Goal: Task Accomplishment & Management: Complete application form

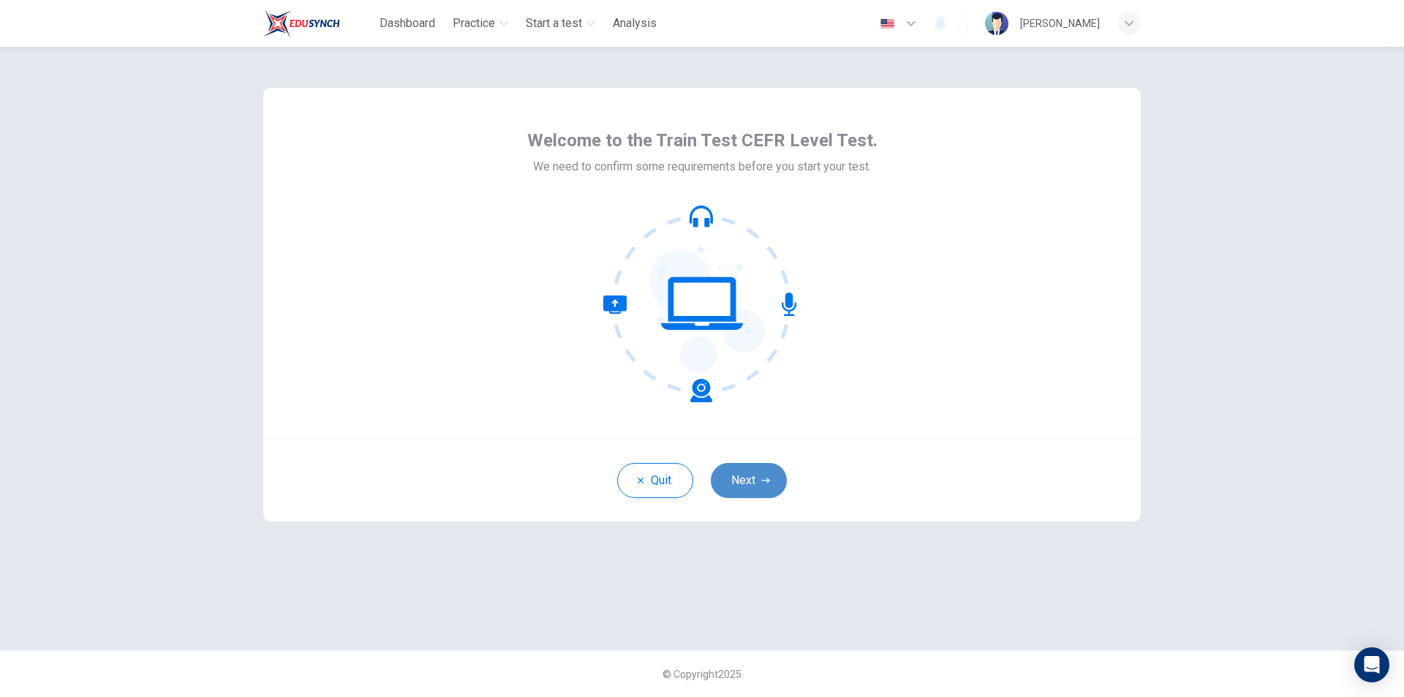
click at [760, 482] on button "Next" at bounding box center [749, 480] width 76 height 35
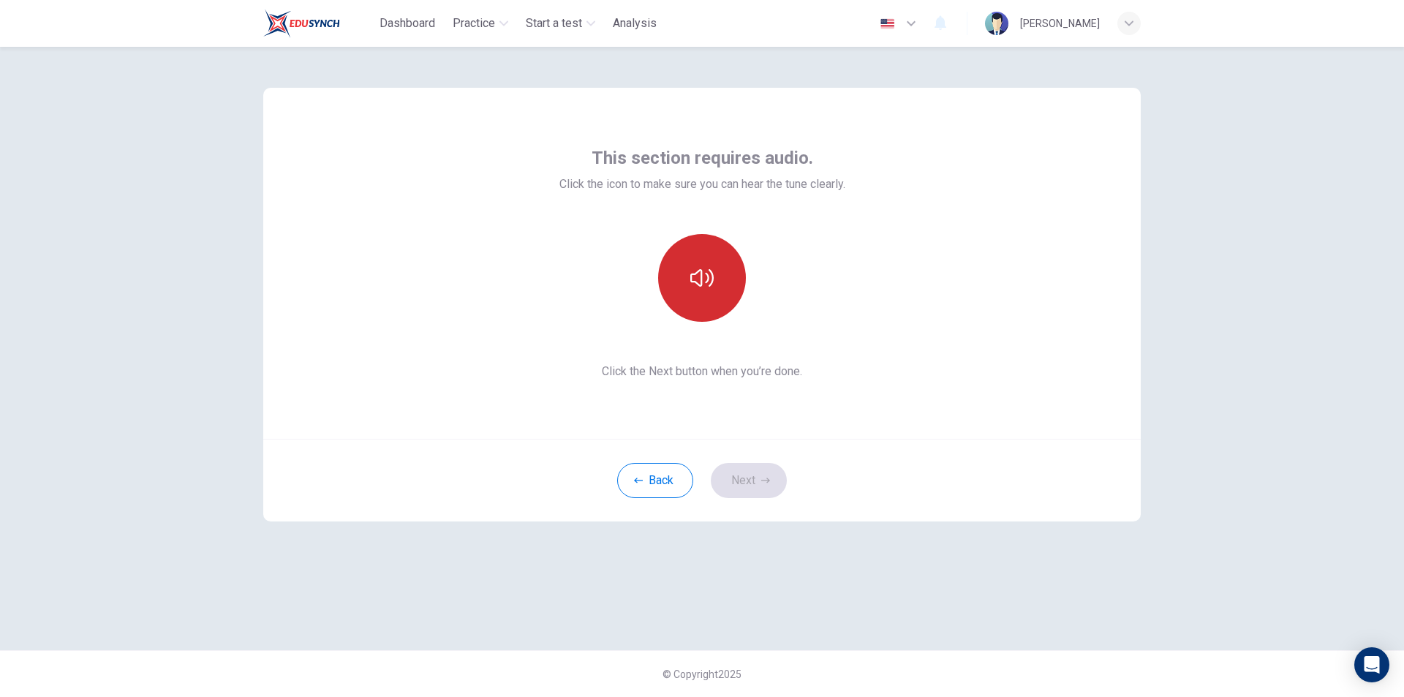
click at [689, 292] on button "button" at bounding box center [702, 278] width 88 height 88
click at [696, 288] on icon "button" at bounding box center [701, 277] width 23 height 23
click at [684, 273] on button "button" at bounding box center [702, 278] width 88 height 88
click at [705, 282] on icon "button" at bounding box center [701, 277] width 23 height 23
click at [744, 476] on button "Next" at bounding box center [749, 480] width 76 height 35
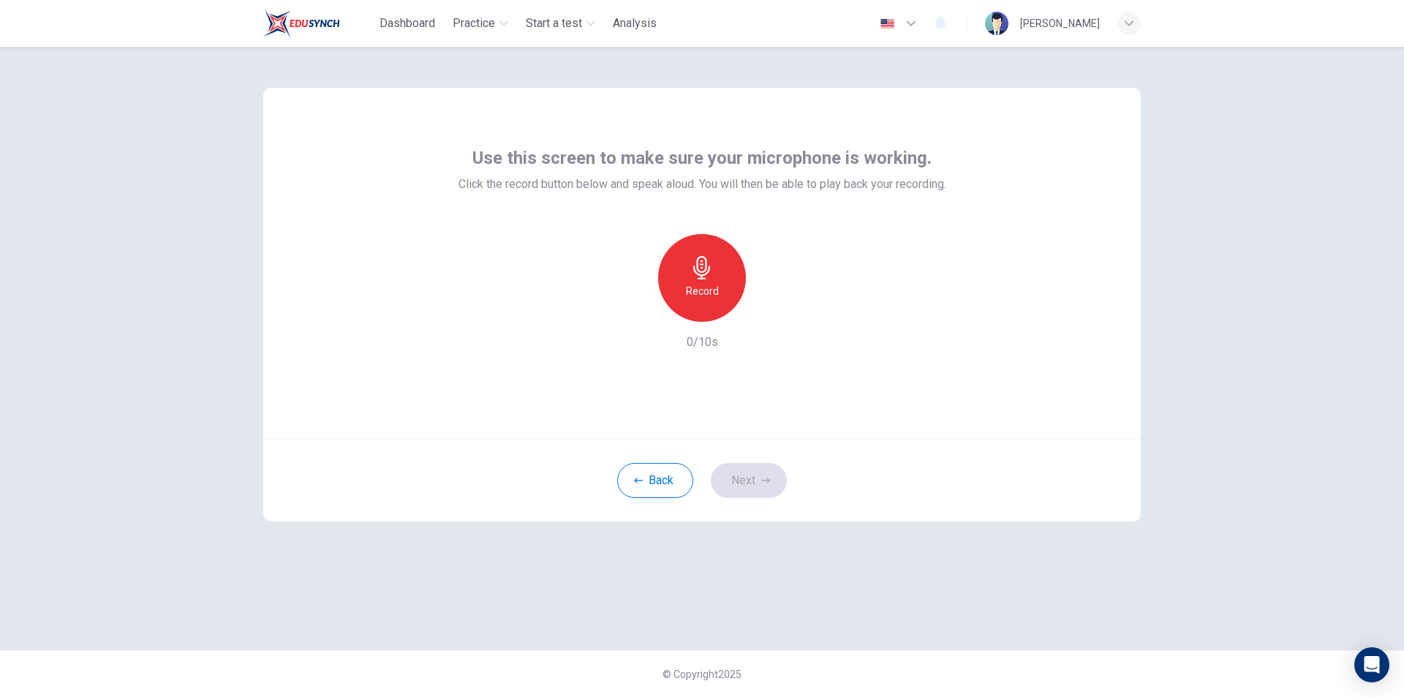
click at [692, 270] on icon "button" at bounding box center [701, 267] width 23 height 23
click at [713, 286] on div "Stop" at bounding box center [702, 278] width 88 height 88
click at [767, 316] on icon "button" at bounding box center [769, 310] width 15 height 15
click at [756, 478] on button "Next" at bounding box center [749, 480] width 76 height 35
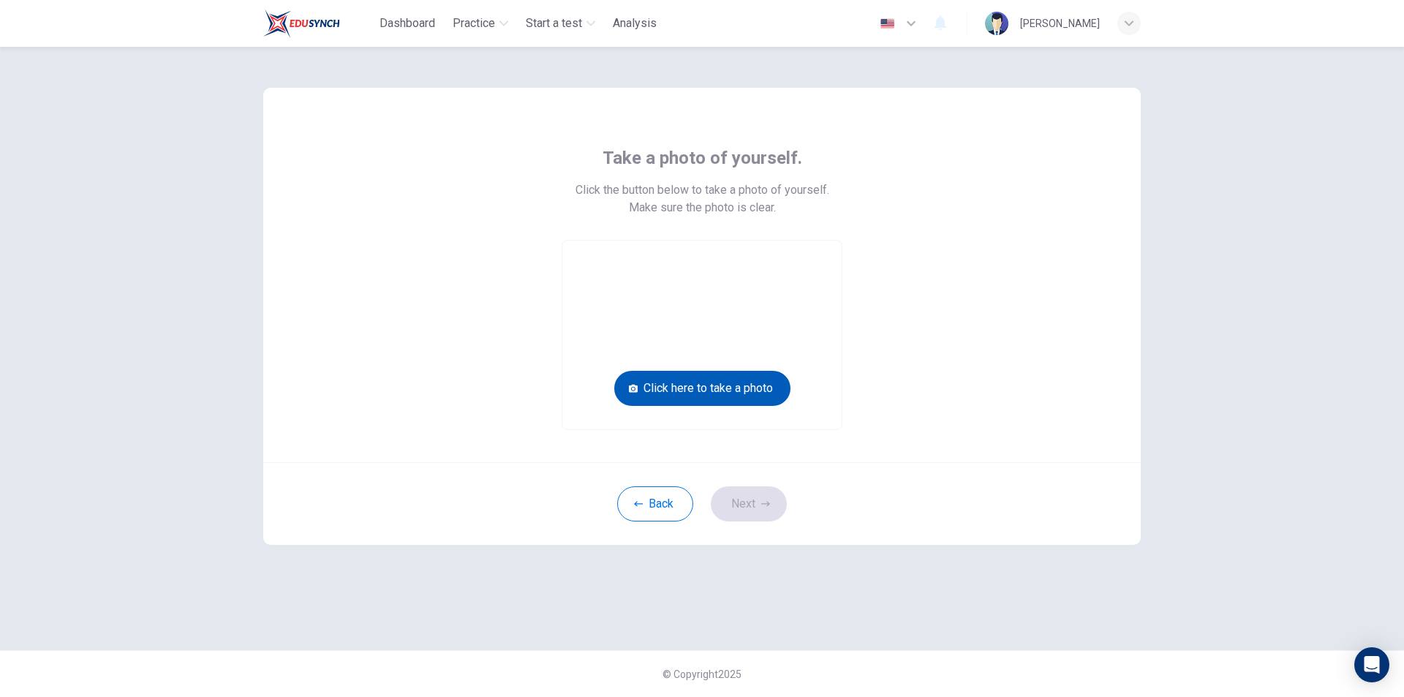
click at [686, 382] on button "Click here to take a photo" at bounding box center [702, 388] width 176 height 35
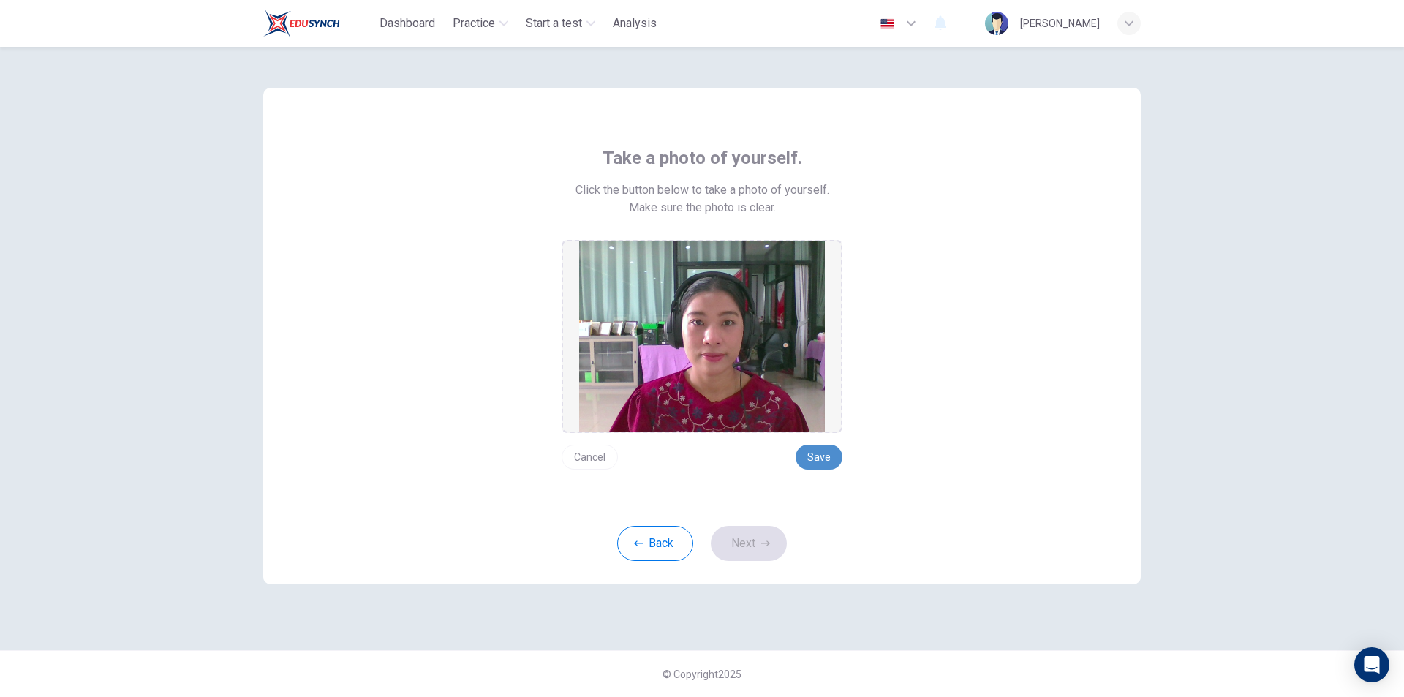
click at [822, 453] on button "Save" at bounding box center [818, 456] width 47 height 25
click at [749, 543] on button "Next" at bounding box center [749, 543] width 76 height 35
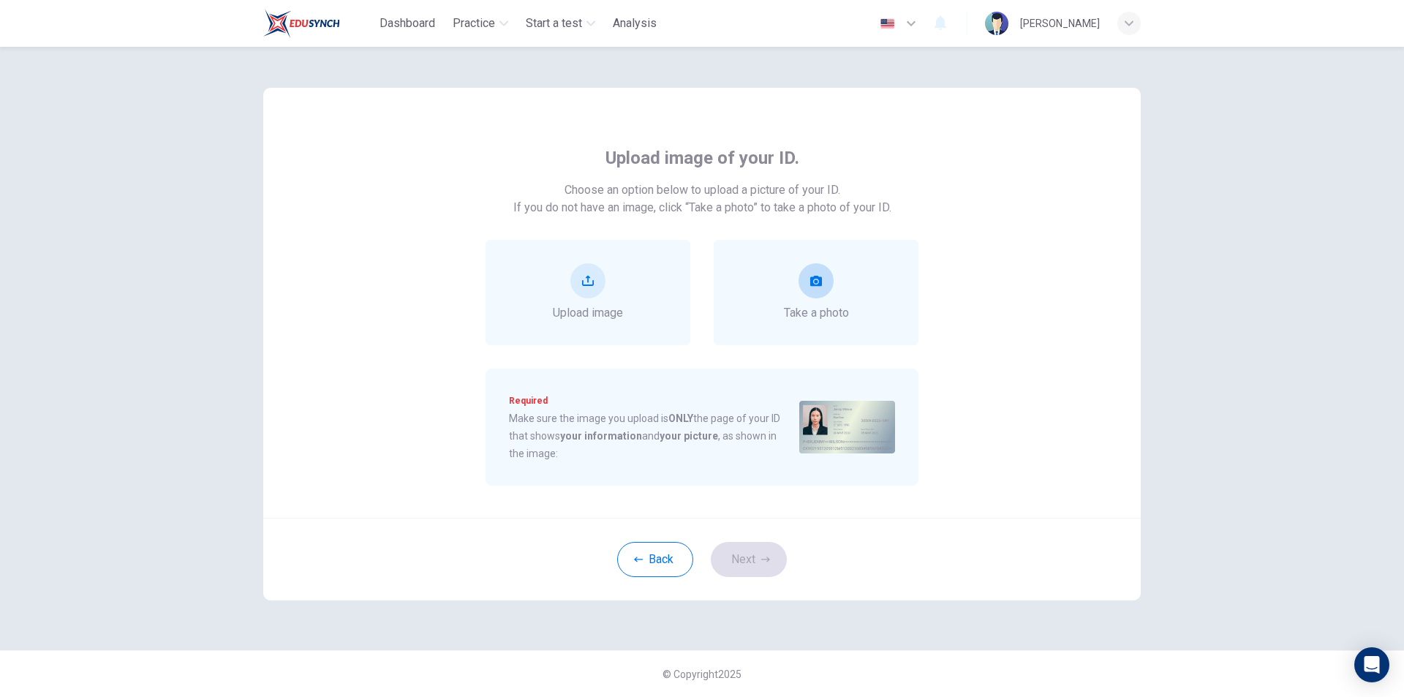
click at [811, 285] on icon "take photo" at bounding box center [816, 281] width 12 height 10
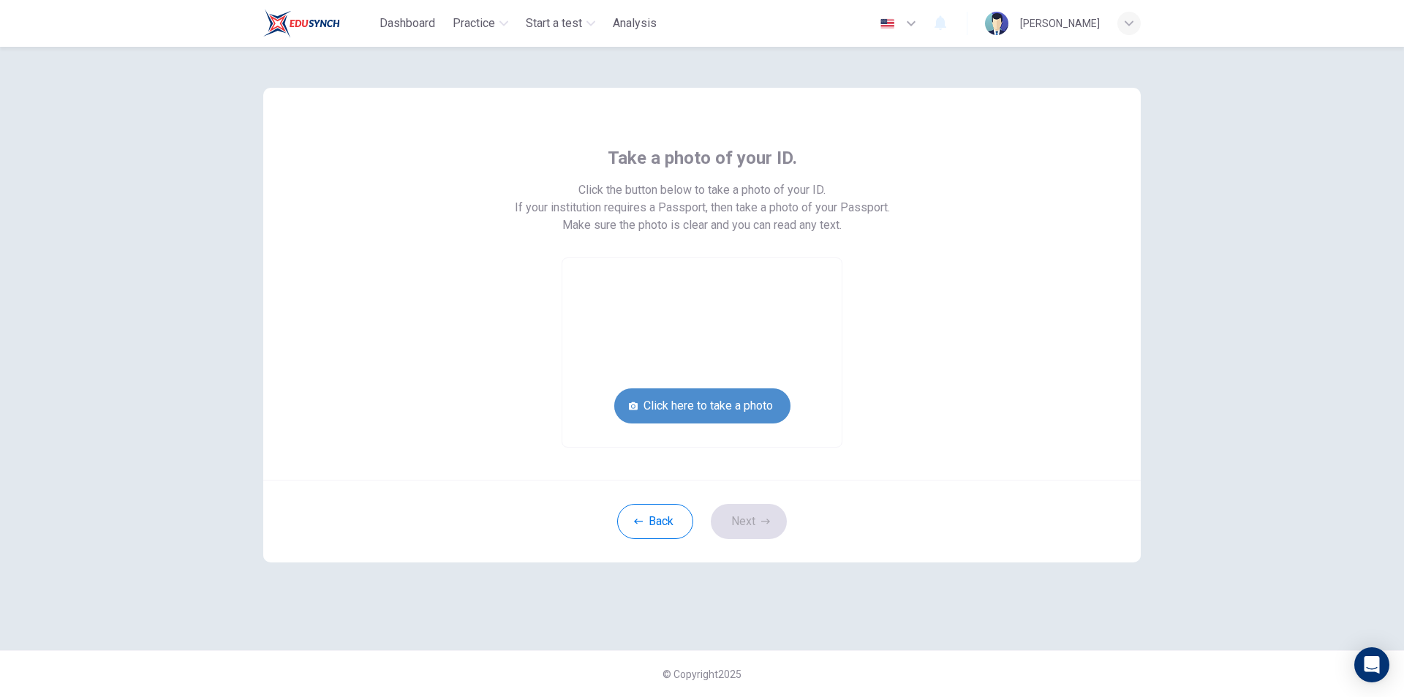
click at [650, 405] on button "Click here to take a photo" at bounding box center [702, 405] width 176 height 35
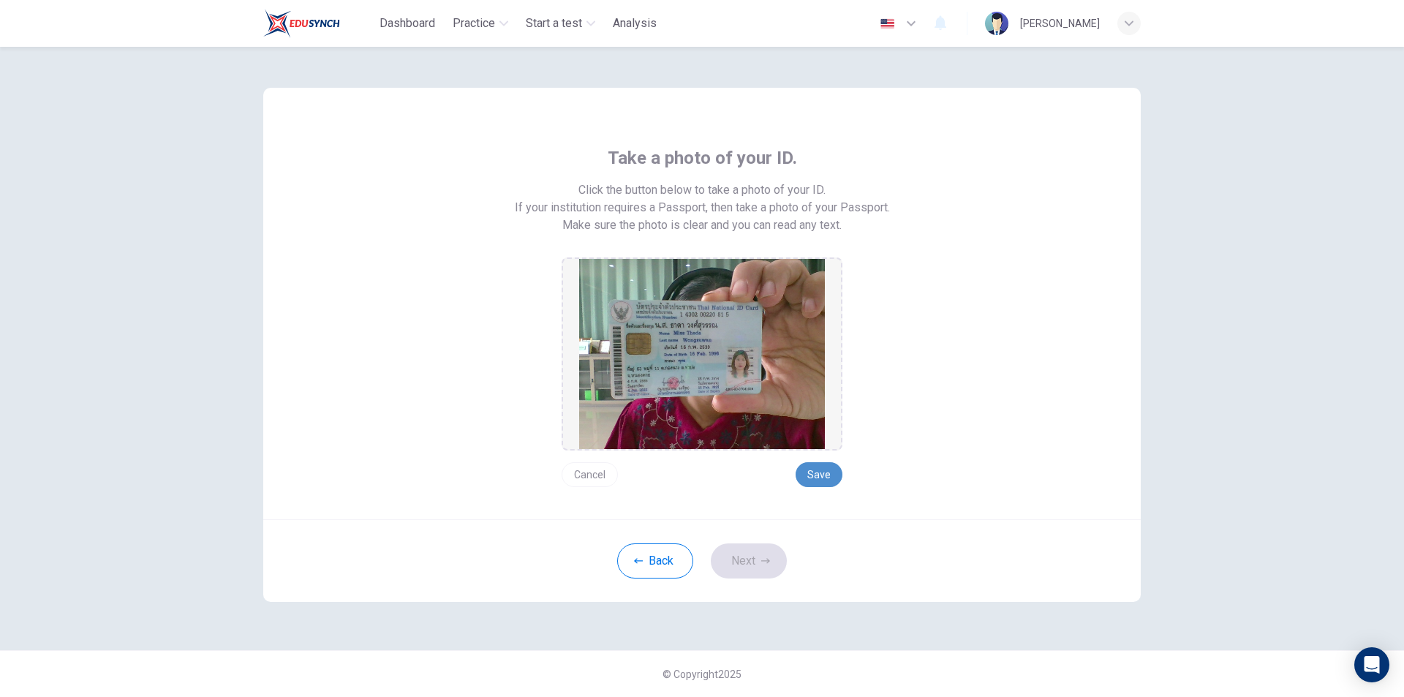
click at [830, 474] on button "Save" at bounding box center [818, 474] width 47 height 25
click at [768, 559] on icon "button" at bounding box center [765, 560] width 9 height 9
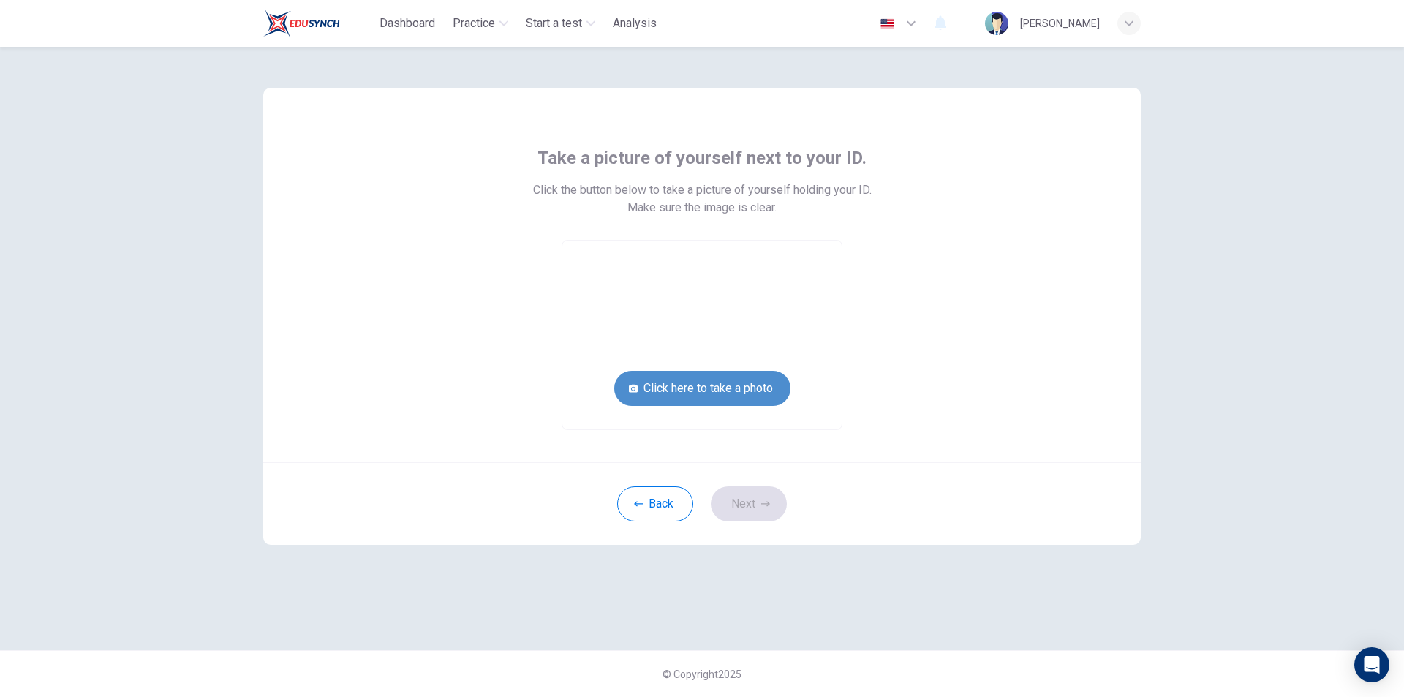
click at [651, 398] on button "Click here to take a photo" at bounding box center [702, 388] width 176 height 35
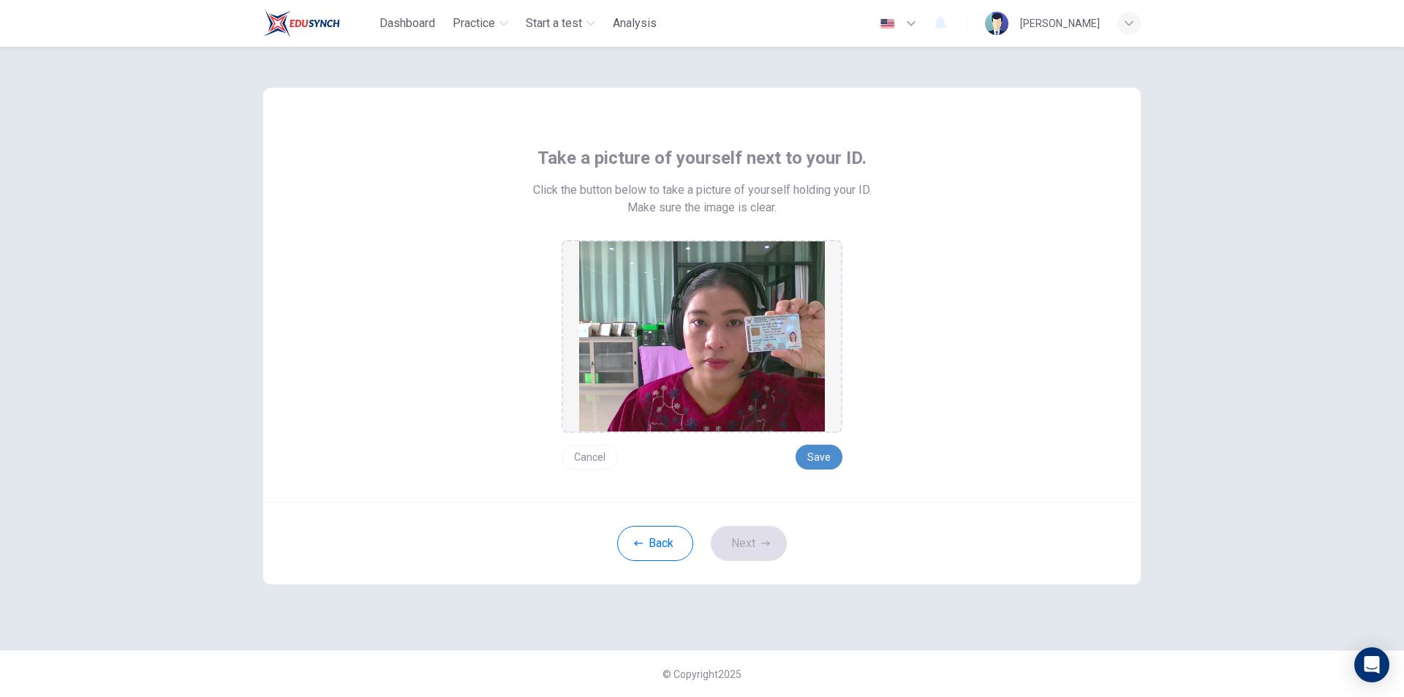
click at [831, 461] on button "Save" at bounding box center [818, 456] width 47 height 25
click at [757, 539] on button "Next" at bounding box center [749, 543] width 76 height 35
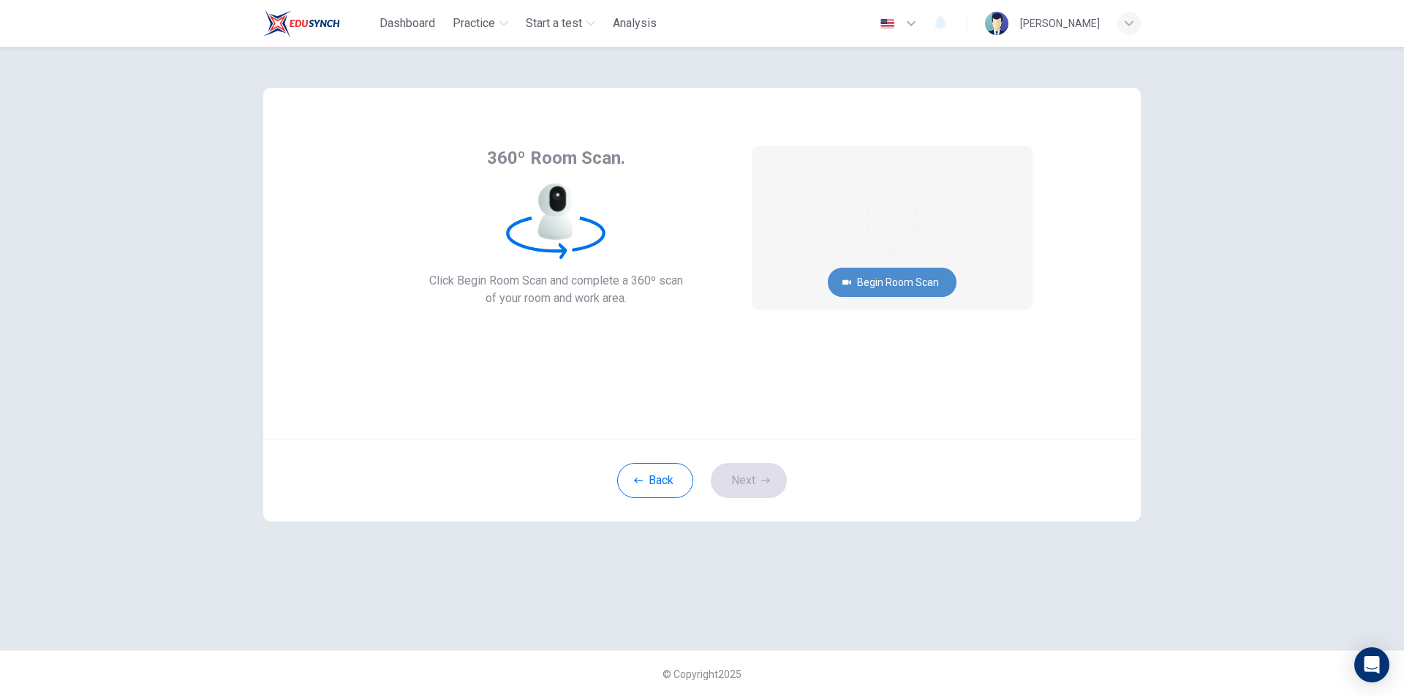
click at [898, 282] on button "Begin Room Scan" at bounding box center [892, 282] width 129 height 29
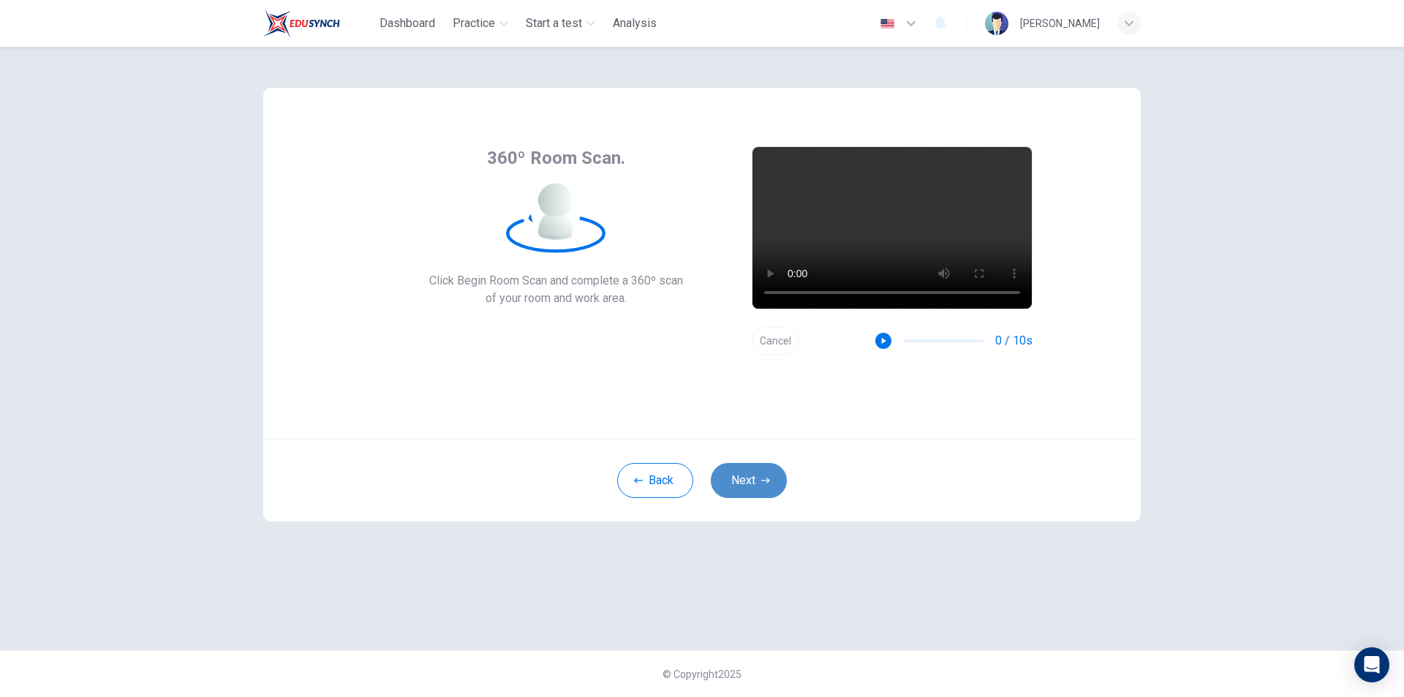
click at [755, 475] on button "Next" at bounding box center [749, 480] width 76 height 35
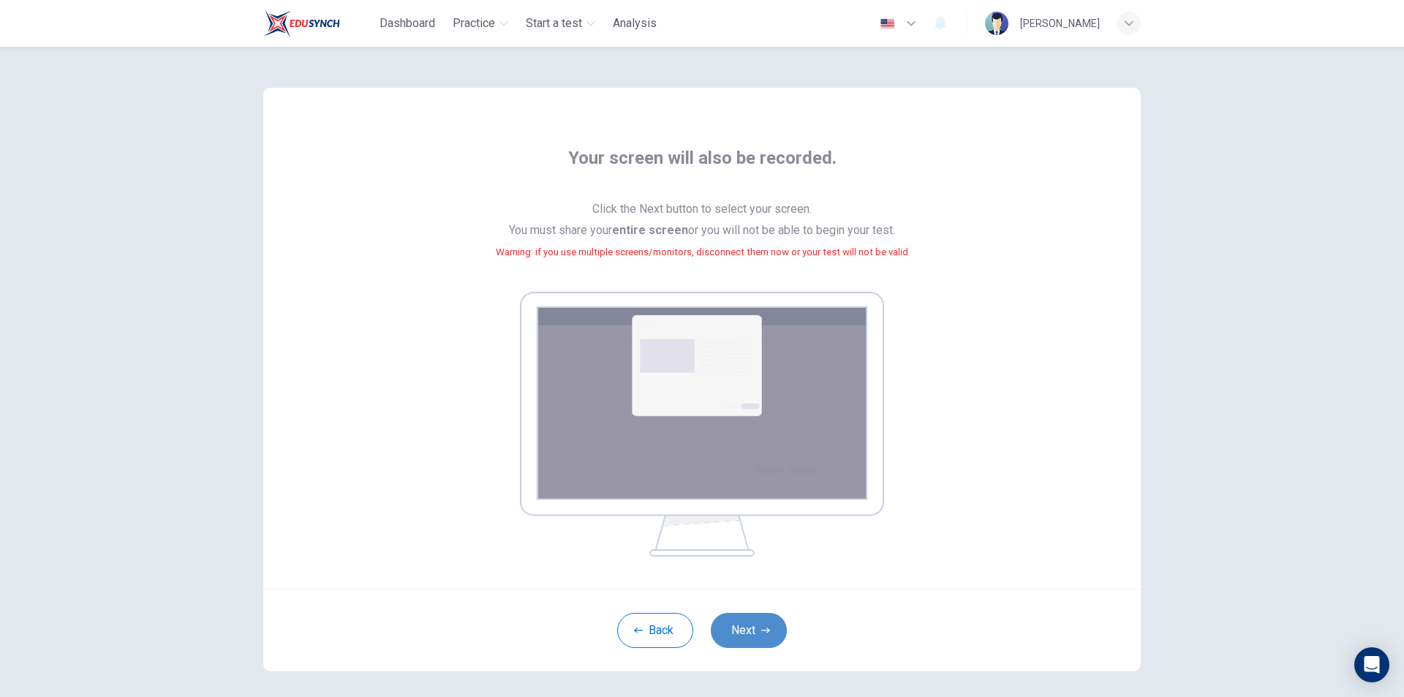
click at [761, 628] on icon "button" at bounding box center [765, 630] width 9 height 9
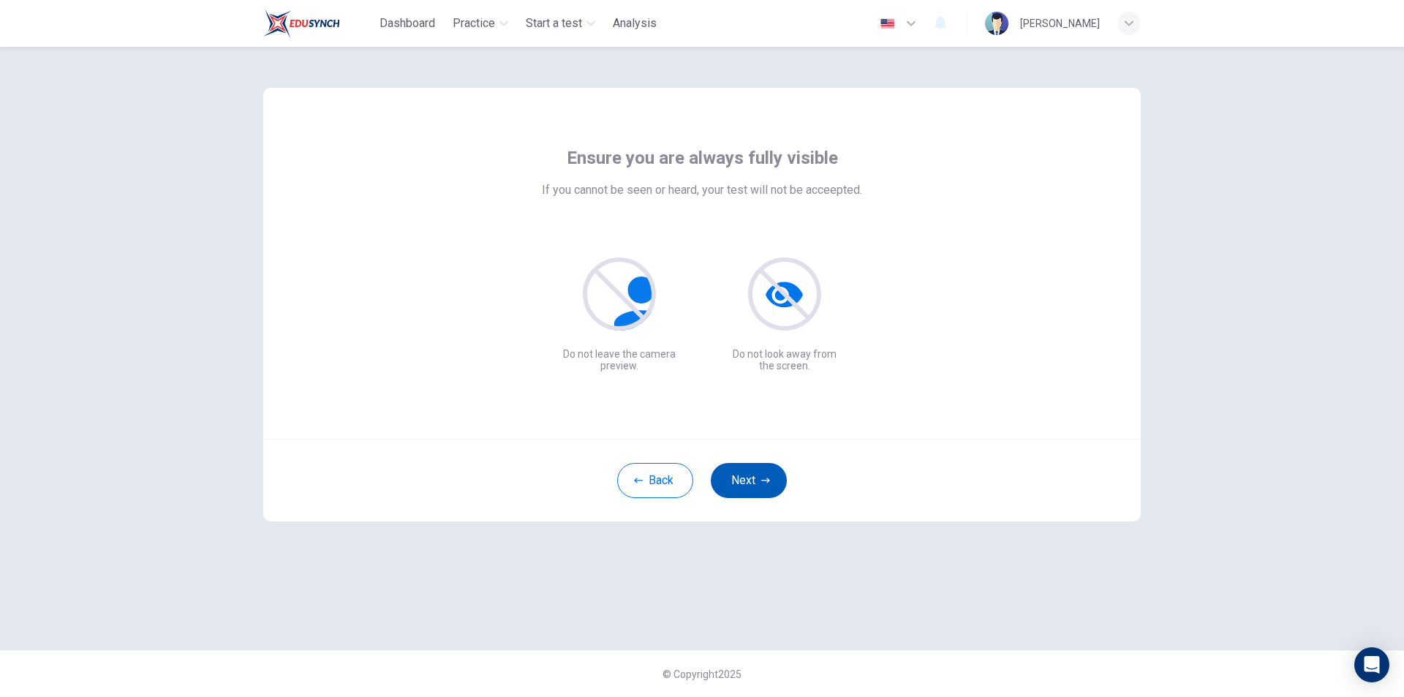
click at [762, 477] on icon "button" at bounding box center [765, 480] width 9 height 9
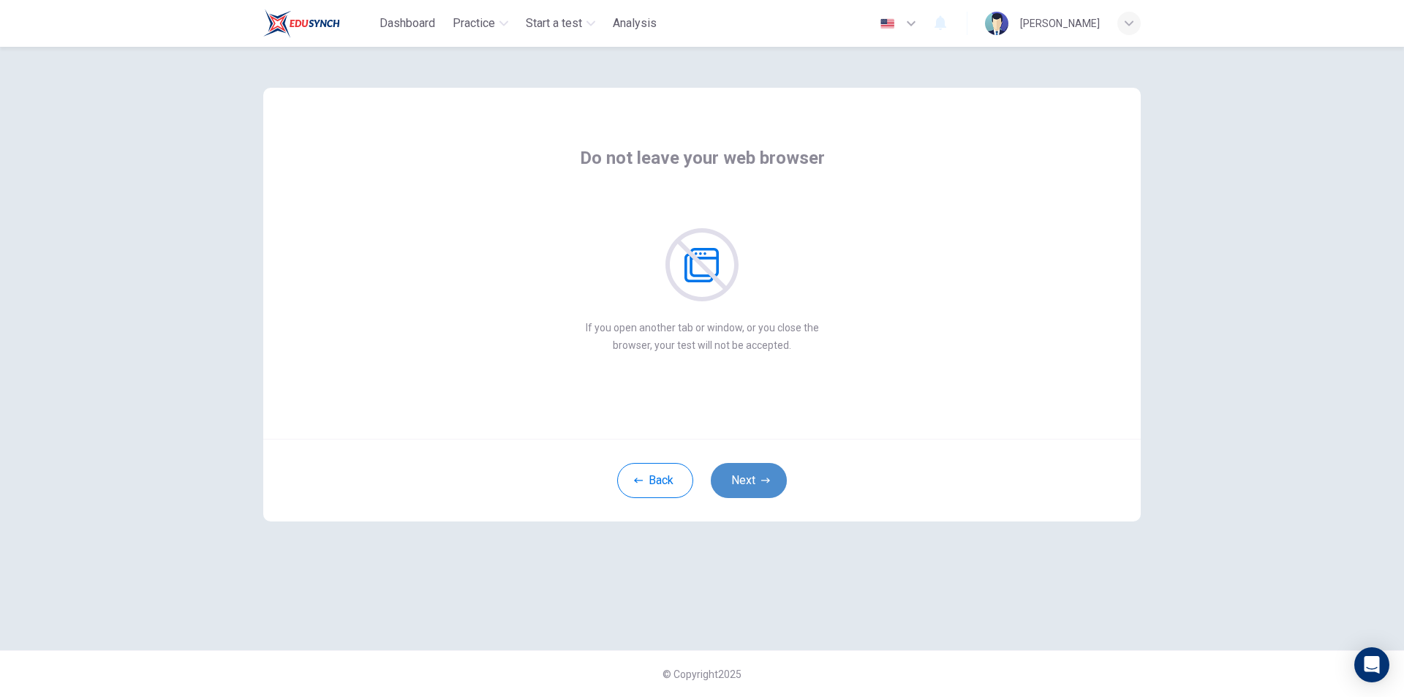
click at [758, 480] on button "Next" at bounding box center [749, 480] width 76 height 35
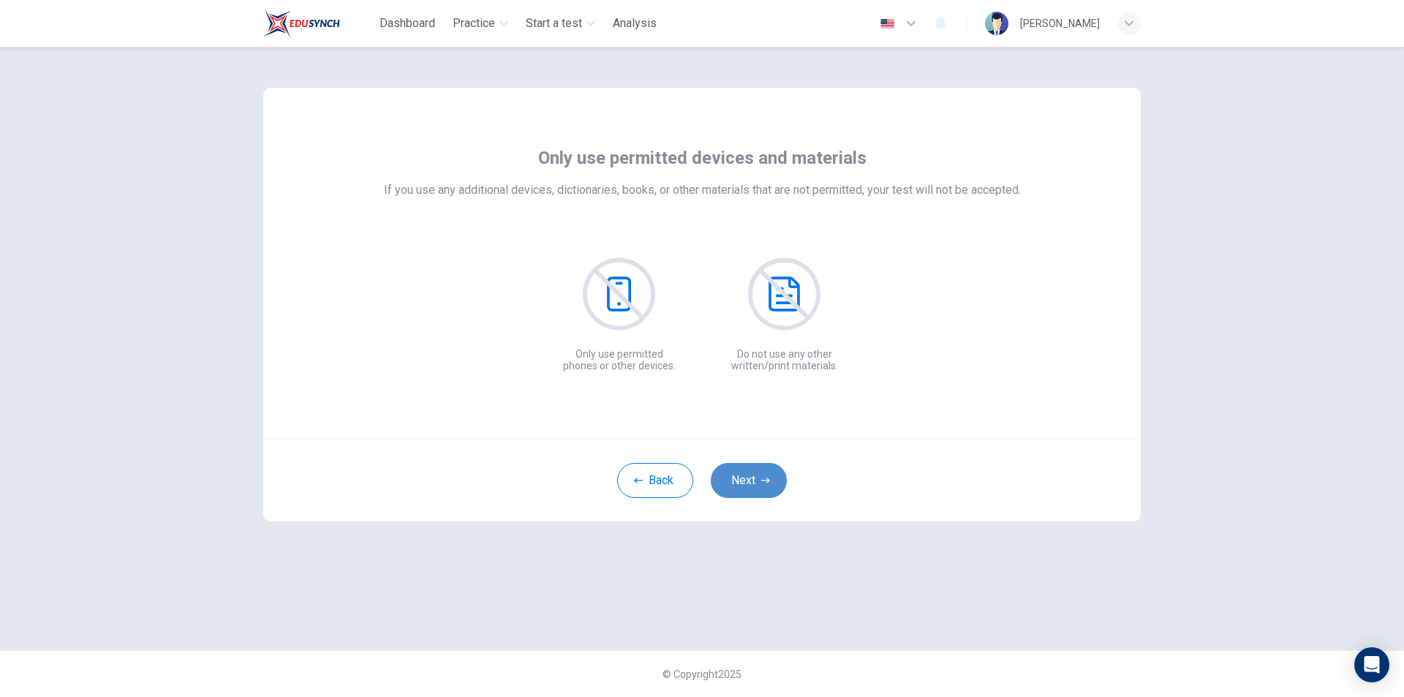
click at [758, 480] on button "Next" at bounding box center [749, 480] width 76 height 35
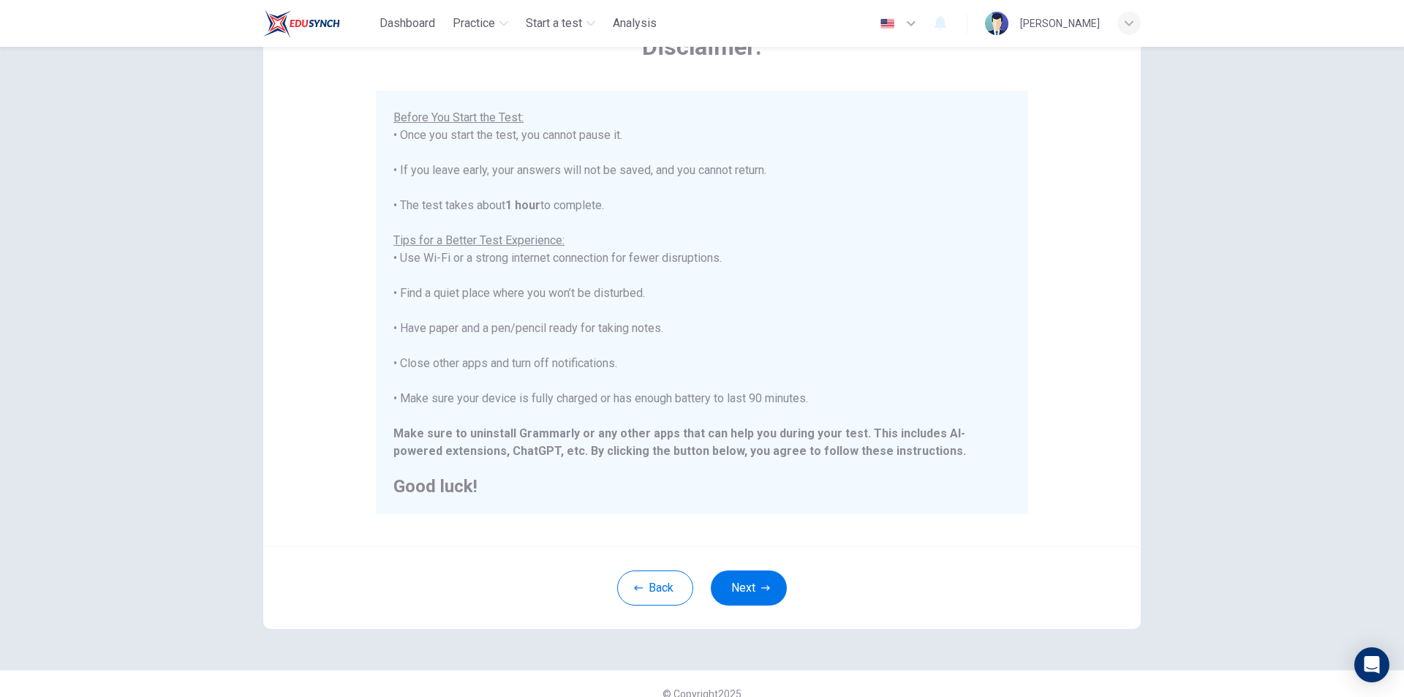
scroll to position [116, 0]
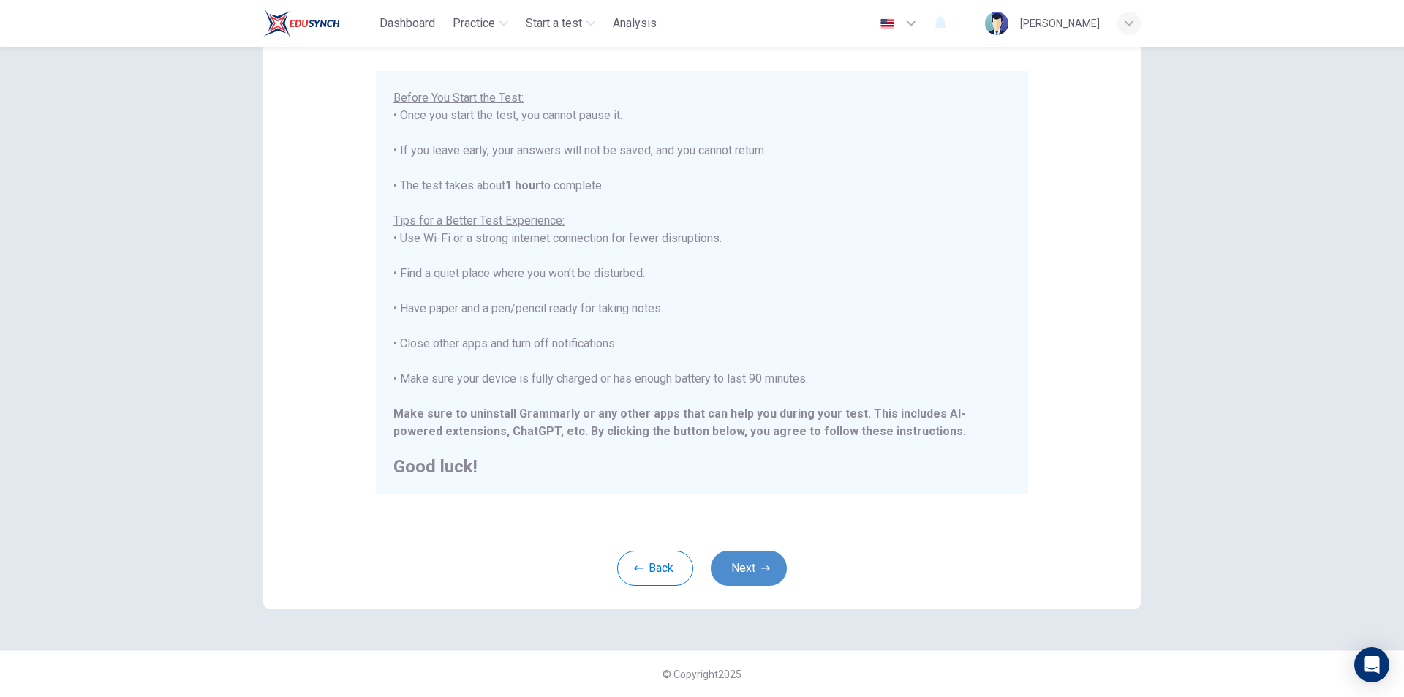
click at [747, 569] on button "Next" at bounding box center [749, 567] width 76 height 35
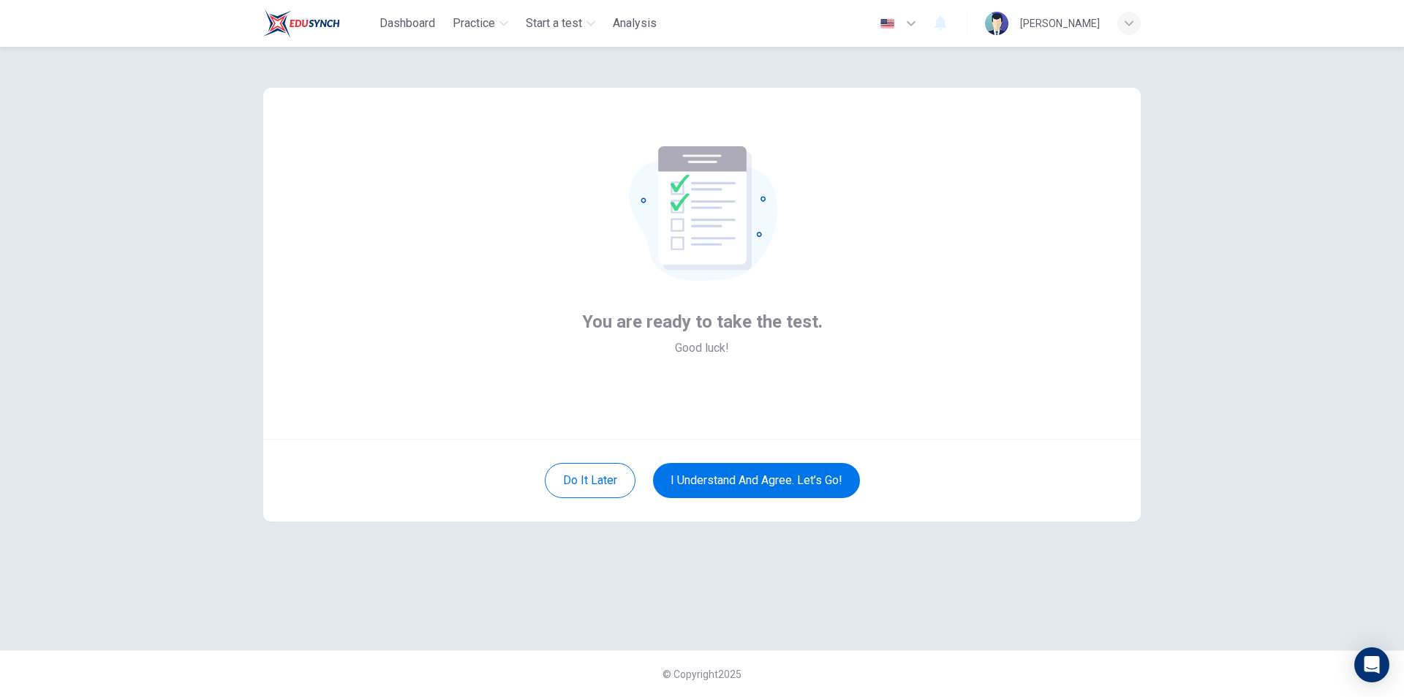
scroll to position [0, 0]
click at [784, 477] on button "I understand and agree. Let’s go!" at bounding box center [756, 480] width 207 height 35
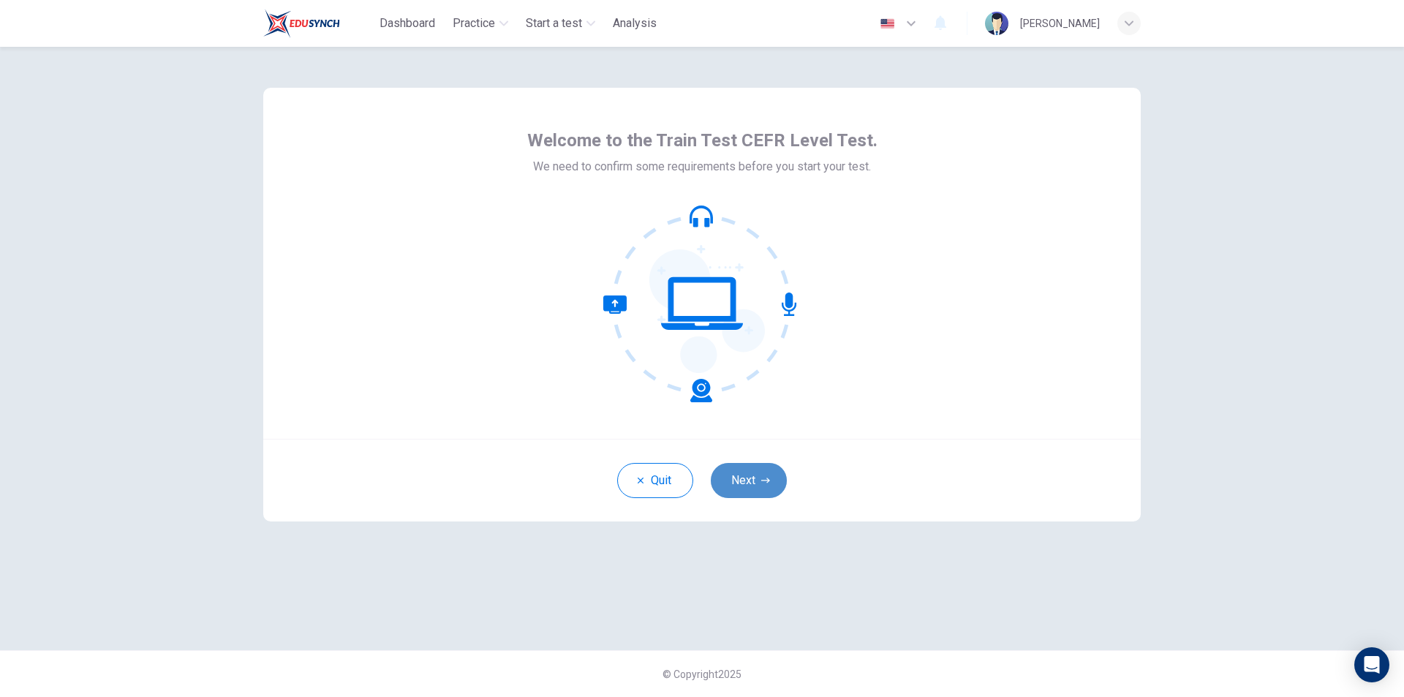
click at [755, 493] on button "Next" at bounding box center [749, 480] width 76 height 35
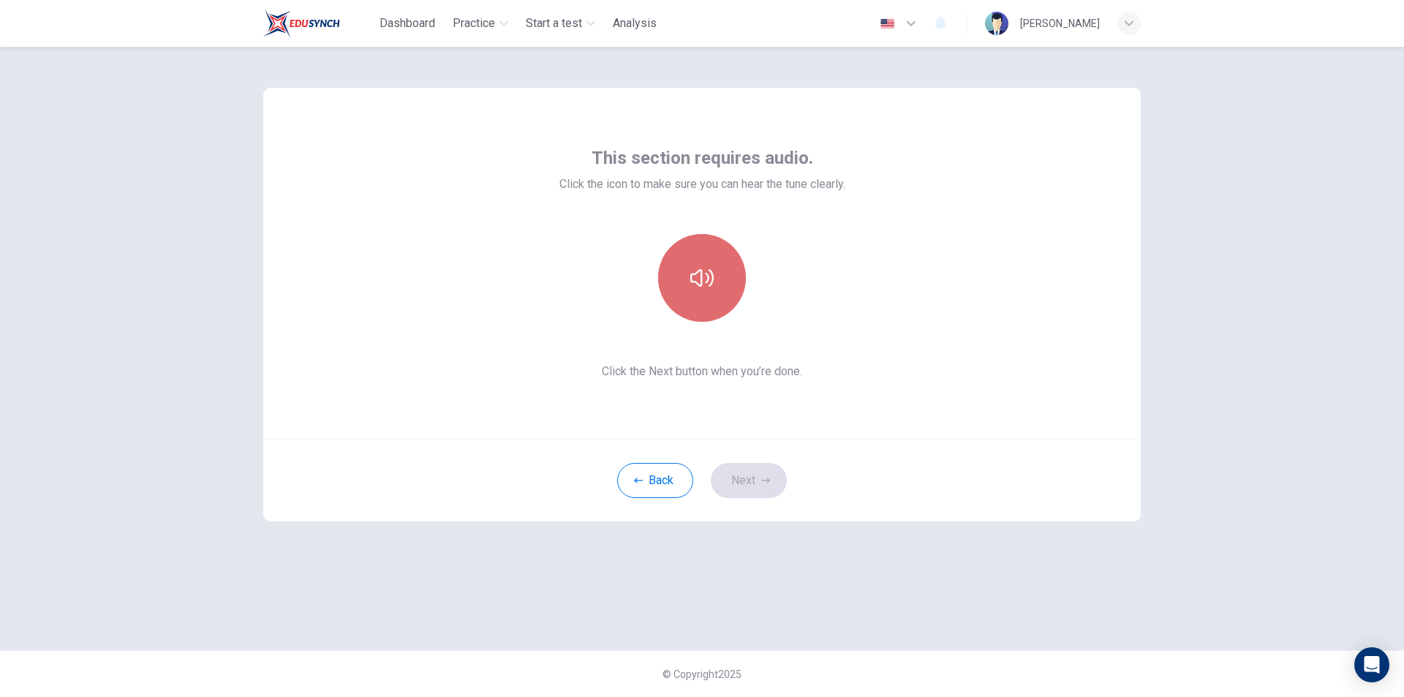
click at [722, 274] on button "button" at bounding box center [702, 278] width 88 height 88
click at [757, 474] on button "Next" at bounding box center [749, 480] width 76 height 35
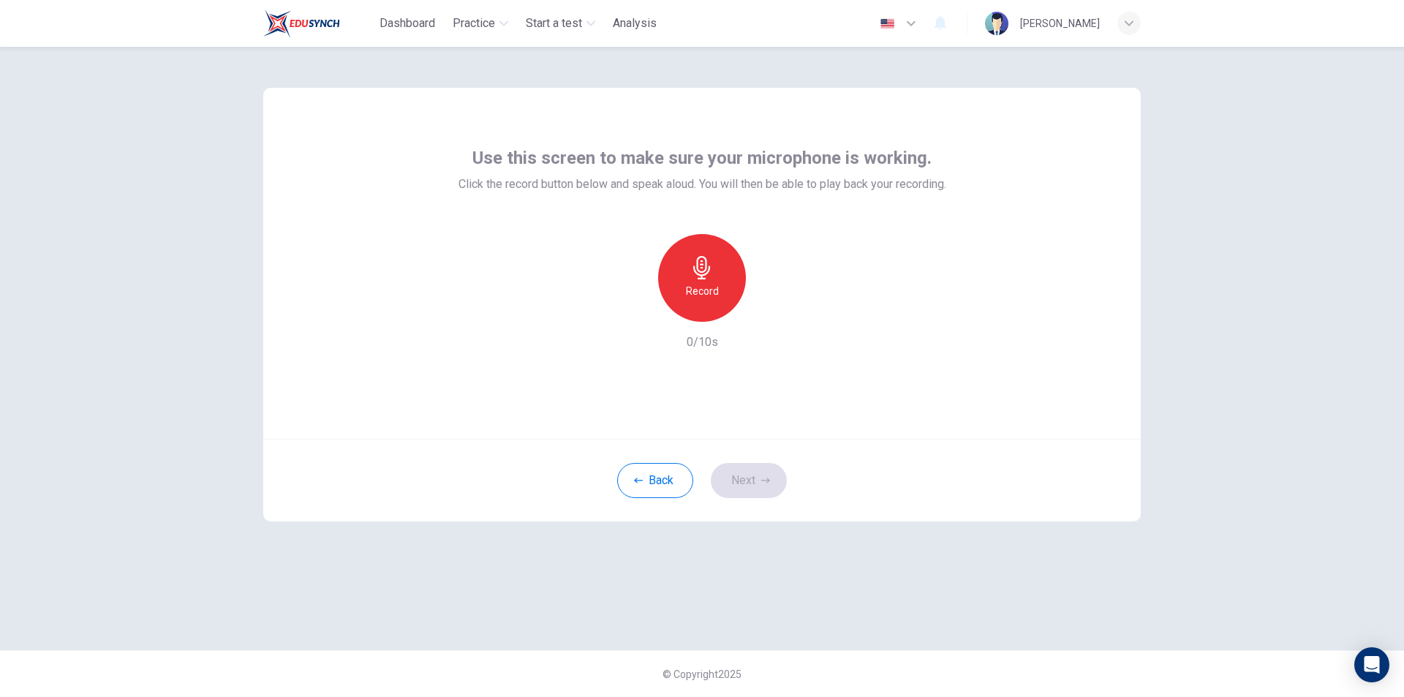
click at [715, 281] on div "Record" at bounding box center [702, 278] width 88 height 88
click at [710, 282] on h6 "Stop" at bounding box center [702, 291] width 22 height 18
click at [768, 314] on icon "button" at bounding box center [769, 310] width 15 height 15
click at [757, 483] on button "Next" at bounding box center [749, 480] width 76 height 35
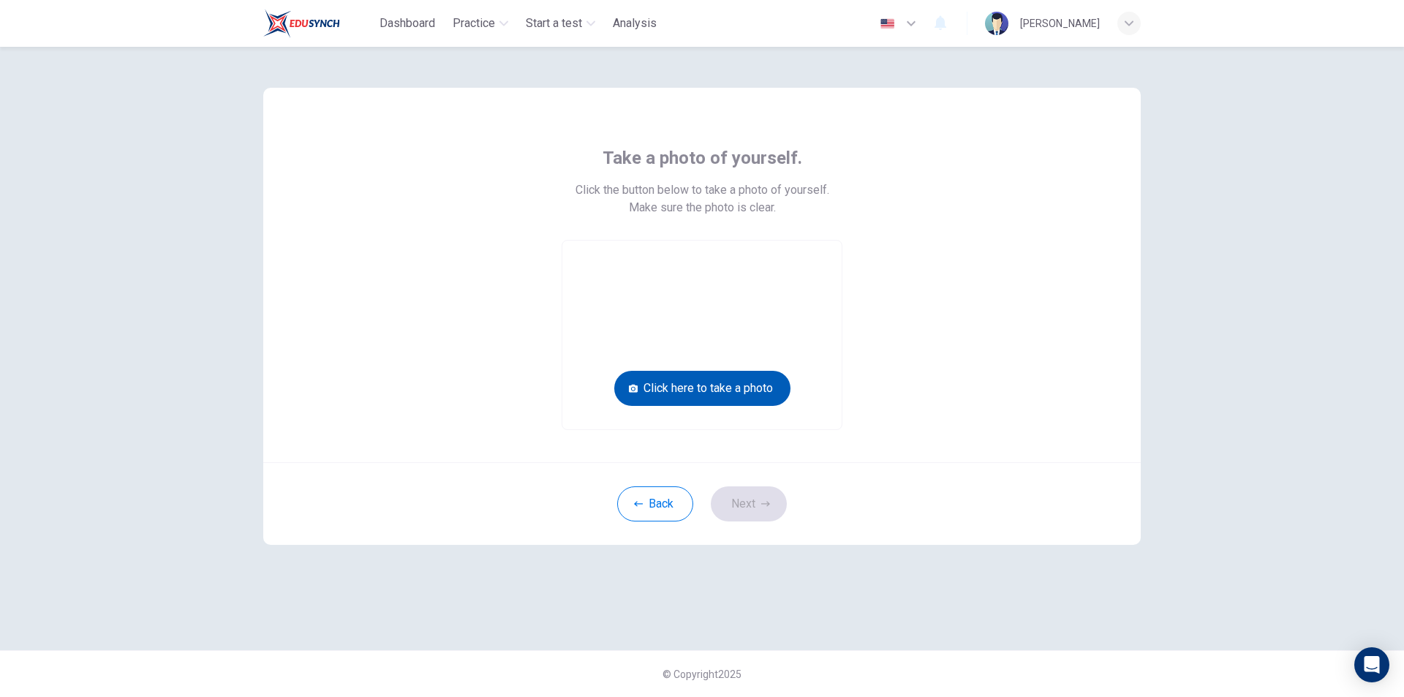
click at [757, 384] on button "Click here to take a photo" at bounding box center [702, 388] width 176 height 35
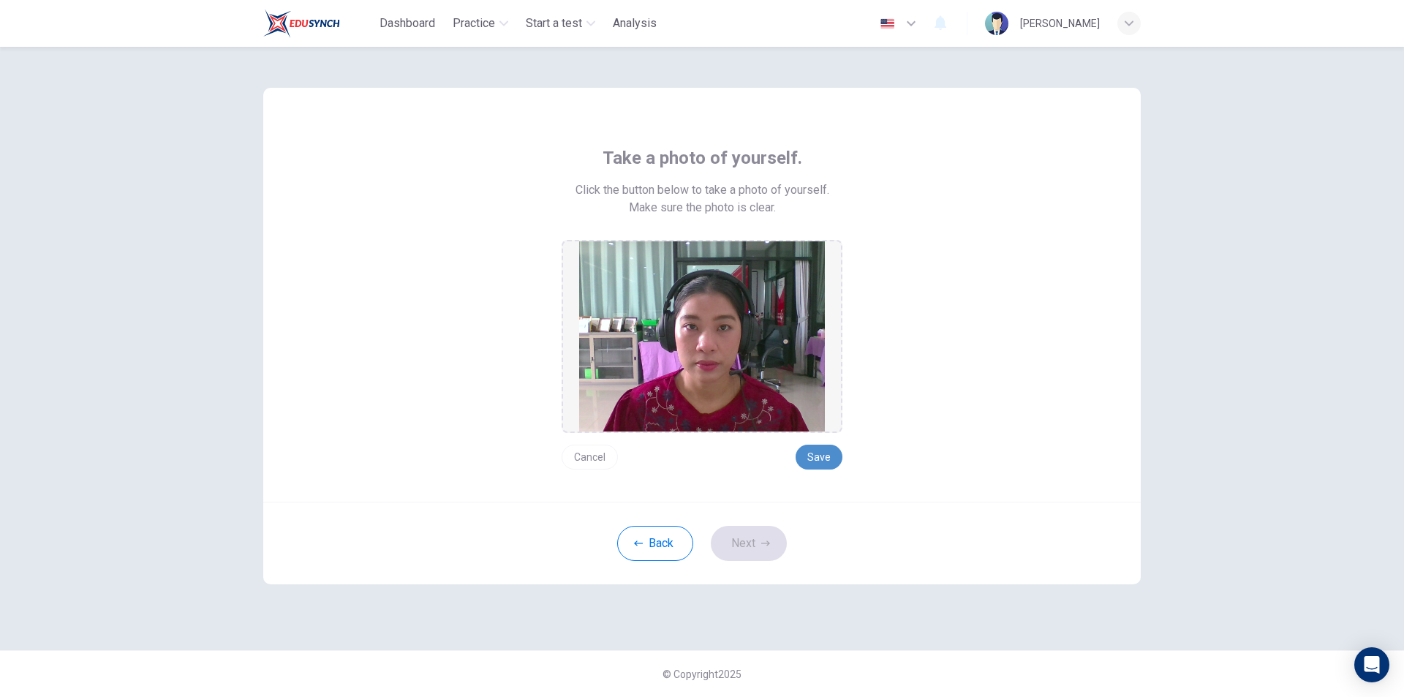
click at [817, 456] on button "Save" at bounding box center [818, 456] width 47 height 25
click at [750, 546] on button "Next" at bounding box center [749, 543] width 76 height 35
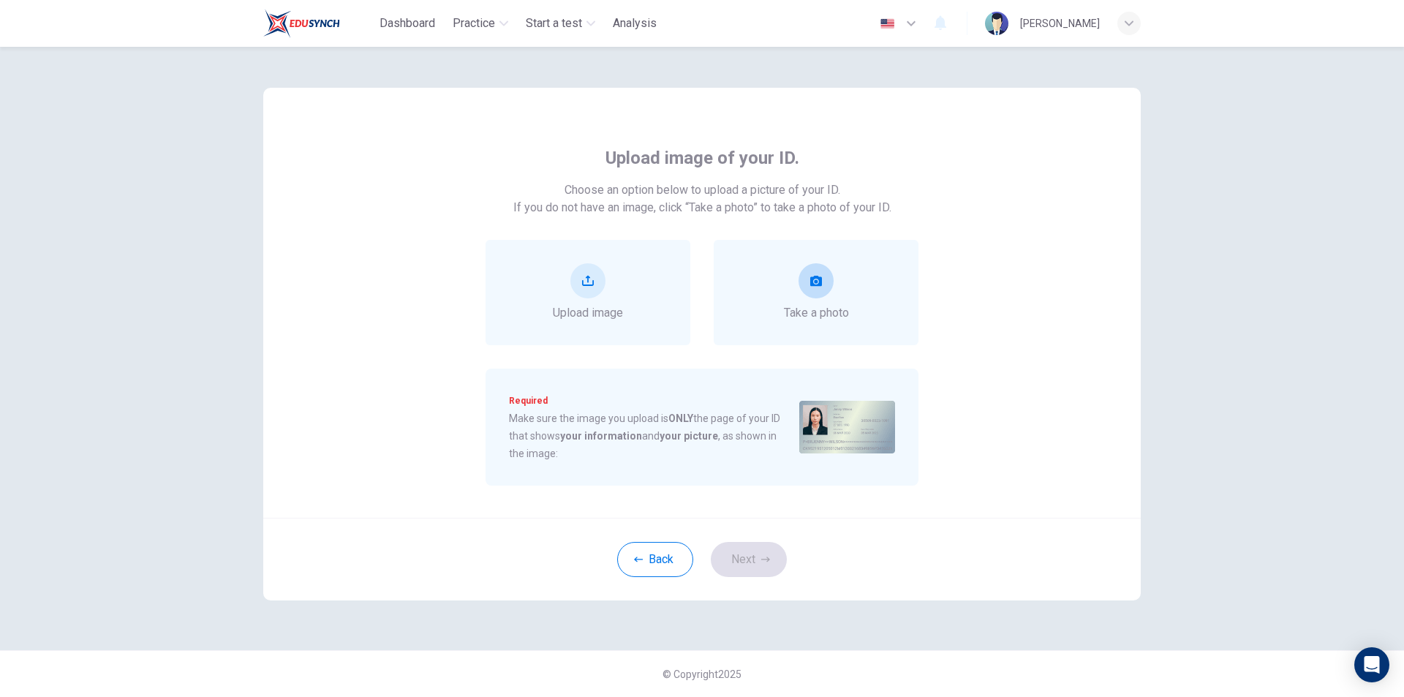
click at [835, 277] on div "Take a photo" at bounding box center [816, 292] width 65 height 58
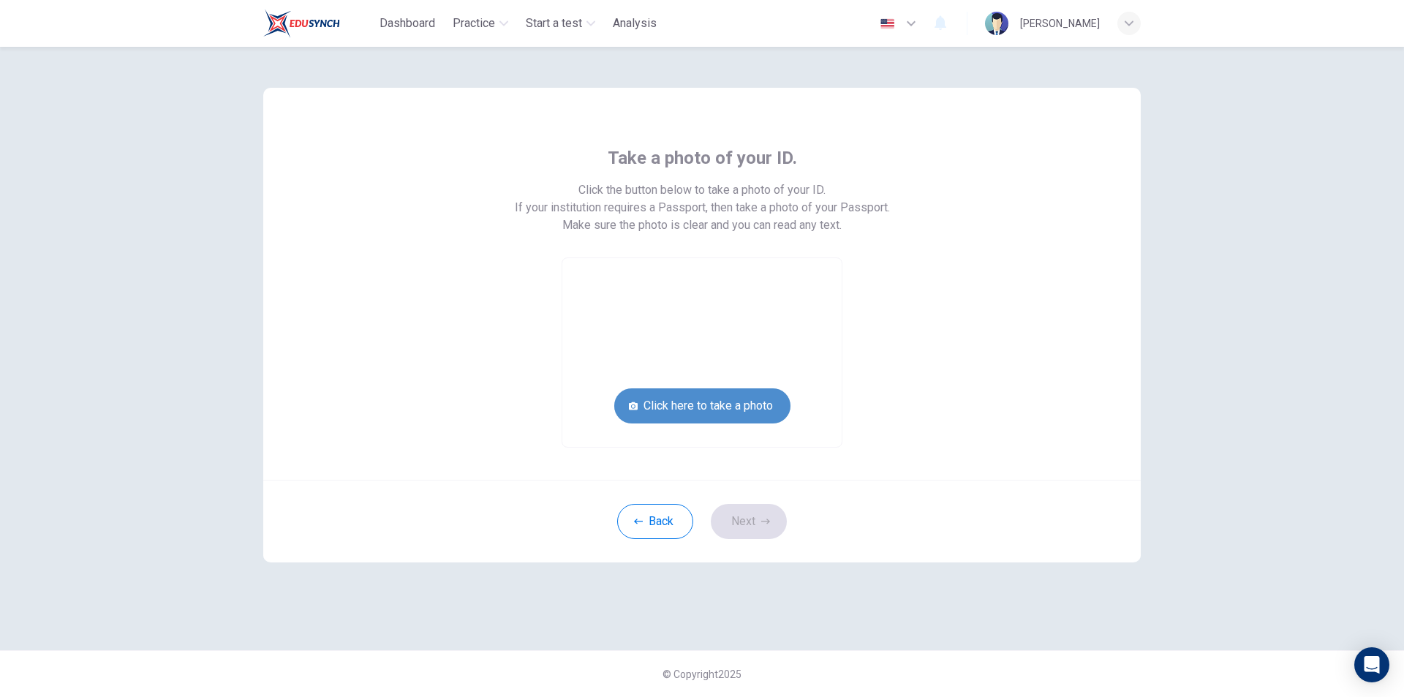
click at [731, 402] on button "Click here to take a photo" at bounding box center [702, 405] width 176 height 35
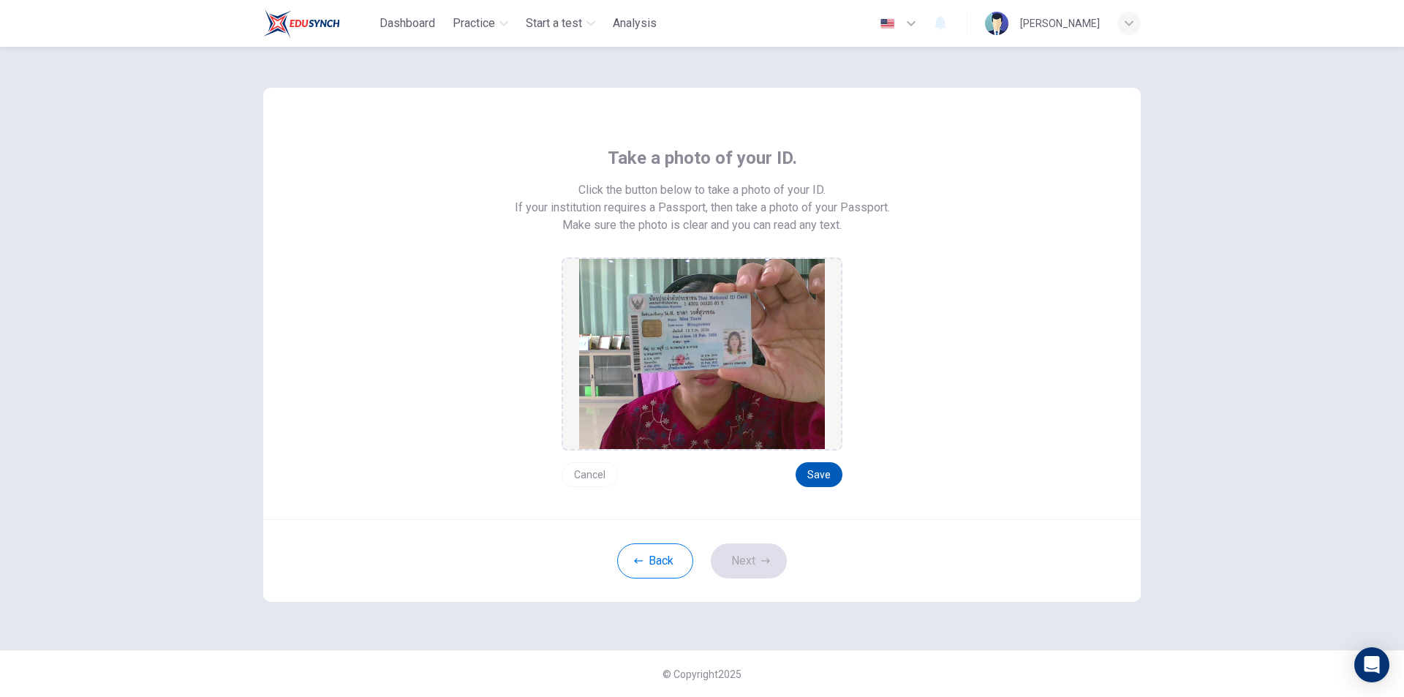
click at [825, 485] on button "Save" at bounding box center [818, 474] width 47 height 25
click at [767, 558] on icon "button" at bounding box center [765, 560] width 9 height 5
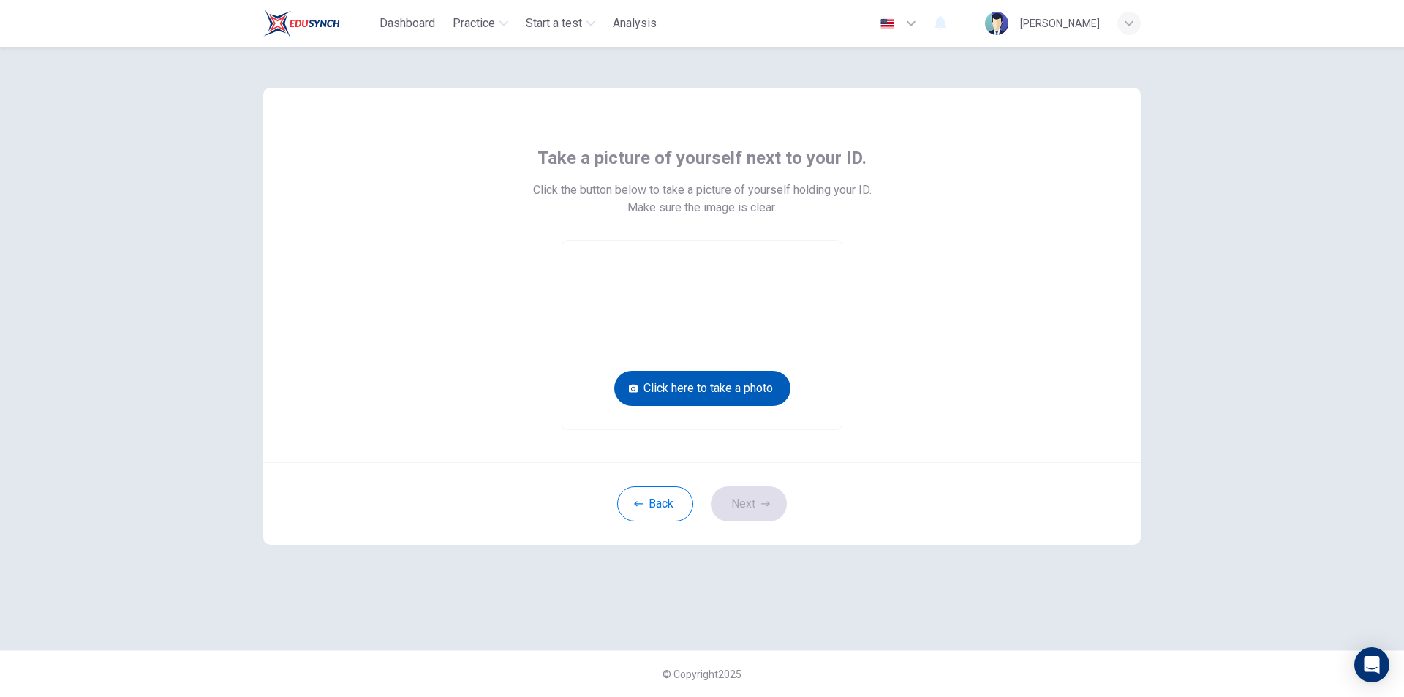
click at [756, 381] on button "Click here to take a photo" at bounding box center [702, 388] width 176 height 35
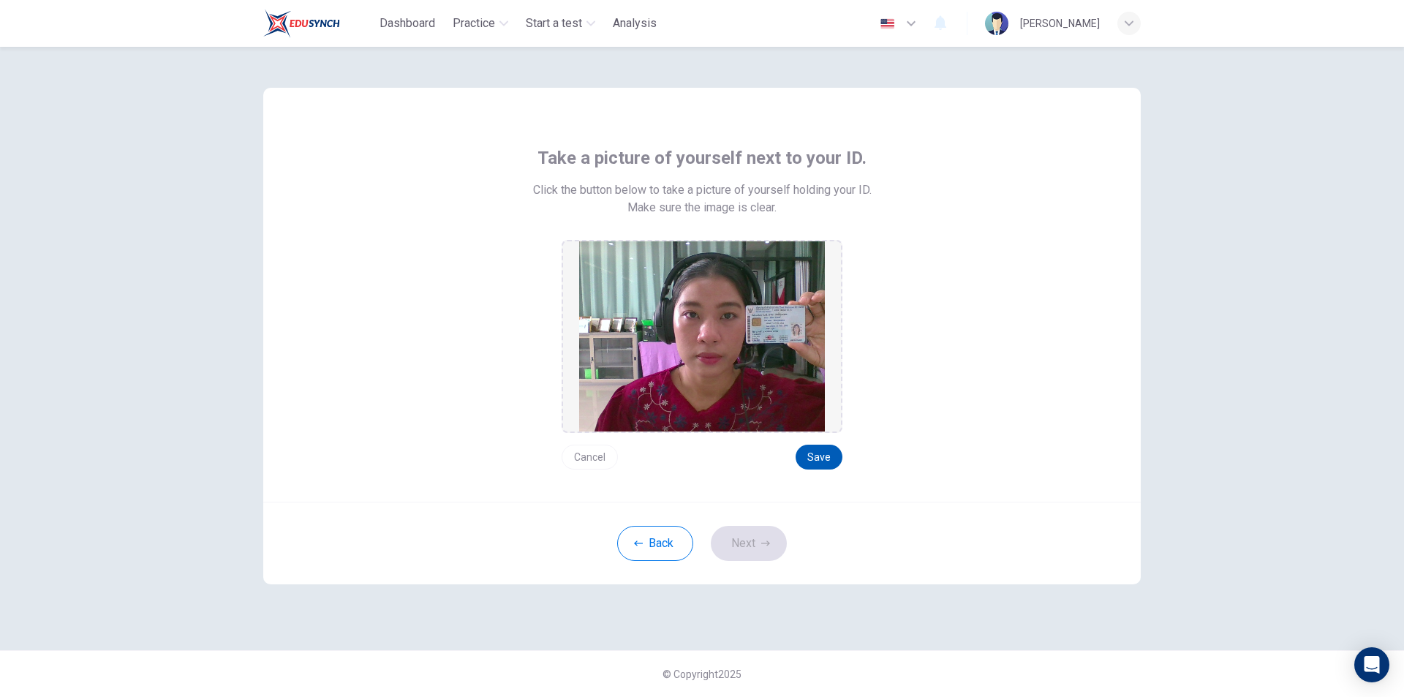
click at [827, 458] on button "Save" at bounding box center [818, 456] width 47 height 25
click at [753, 545] on button "Next" at bounding box center [749, 543] width 76 height 35
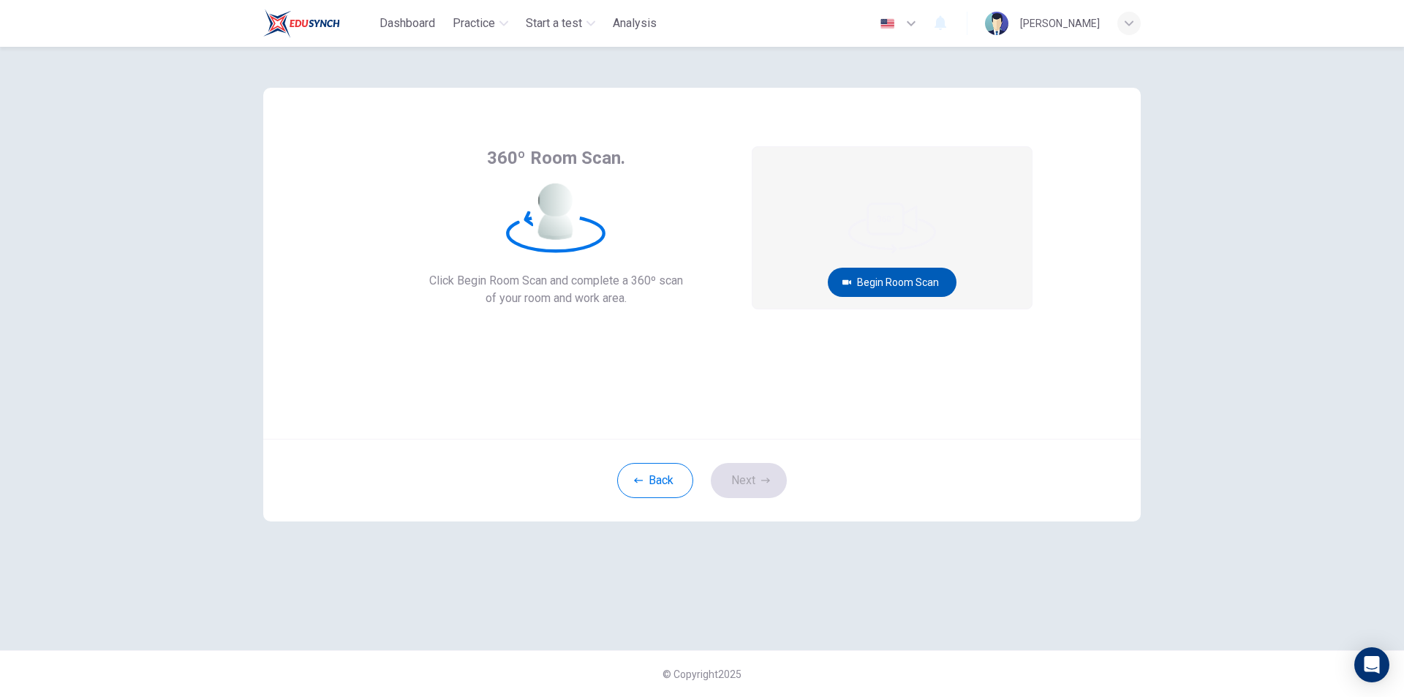
click at [909, 276] on button "Begin Room Scan" at bounding box center [892, 282] width 129 height 29
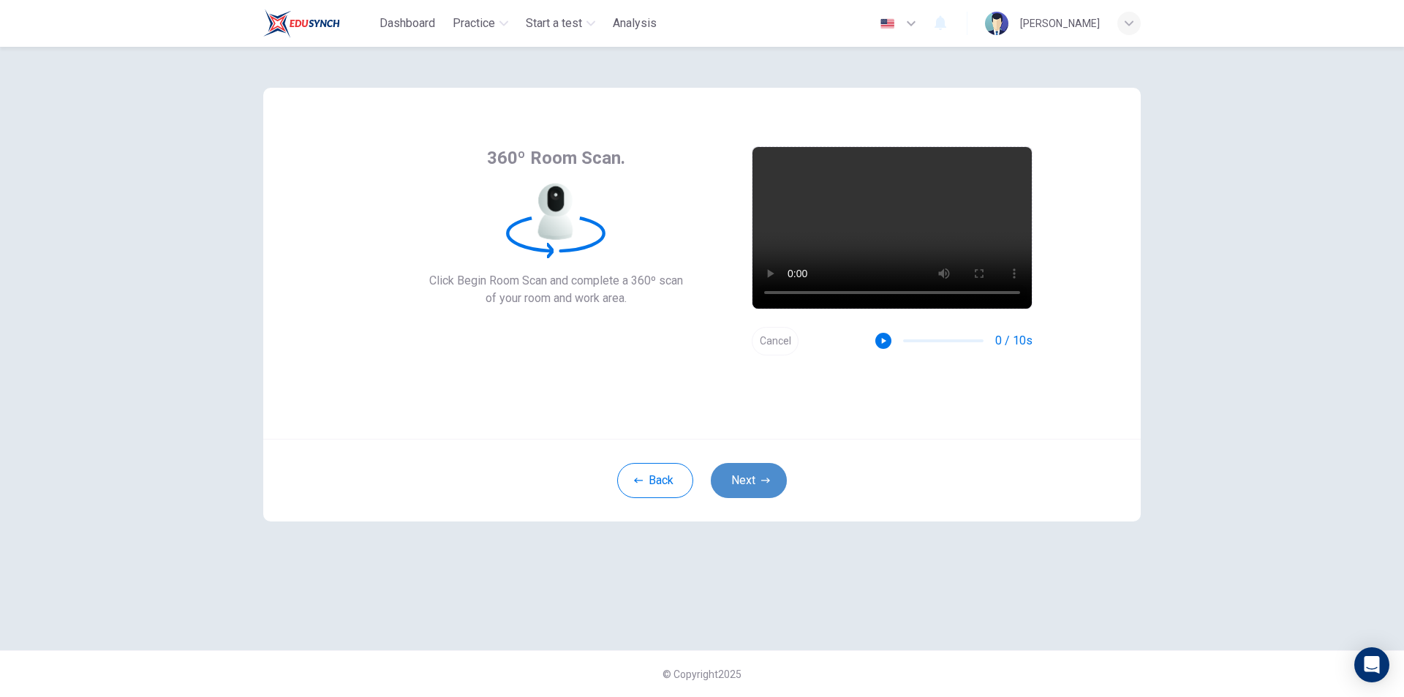
click at [757, 480] on button "Next" at bounding box center [749, 480] width 76 height 35
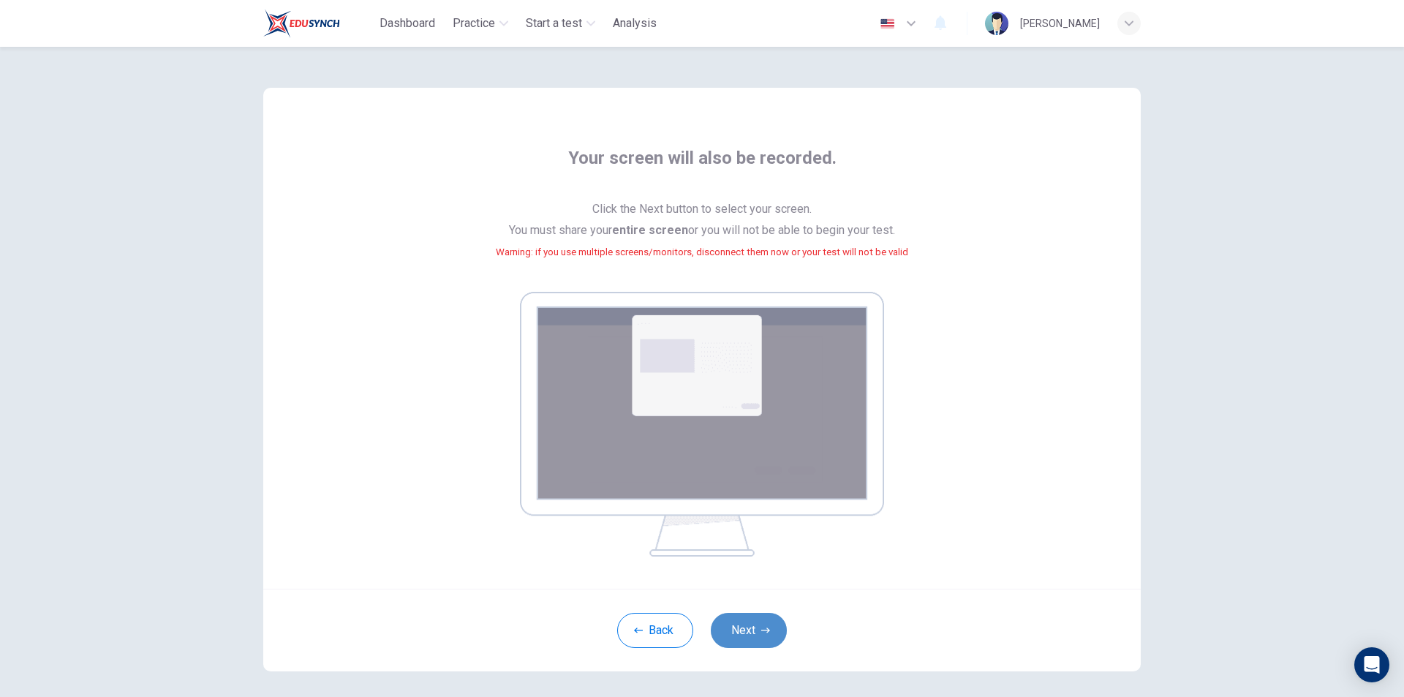
click at [754, 627] on button "Next" at bounding box center [749, 630] width 76 height 35
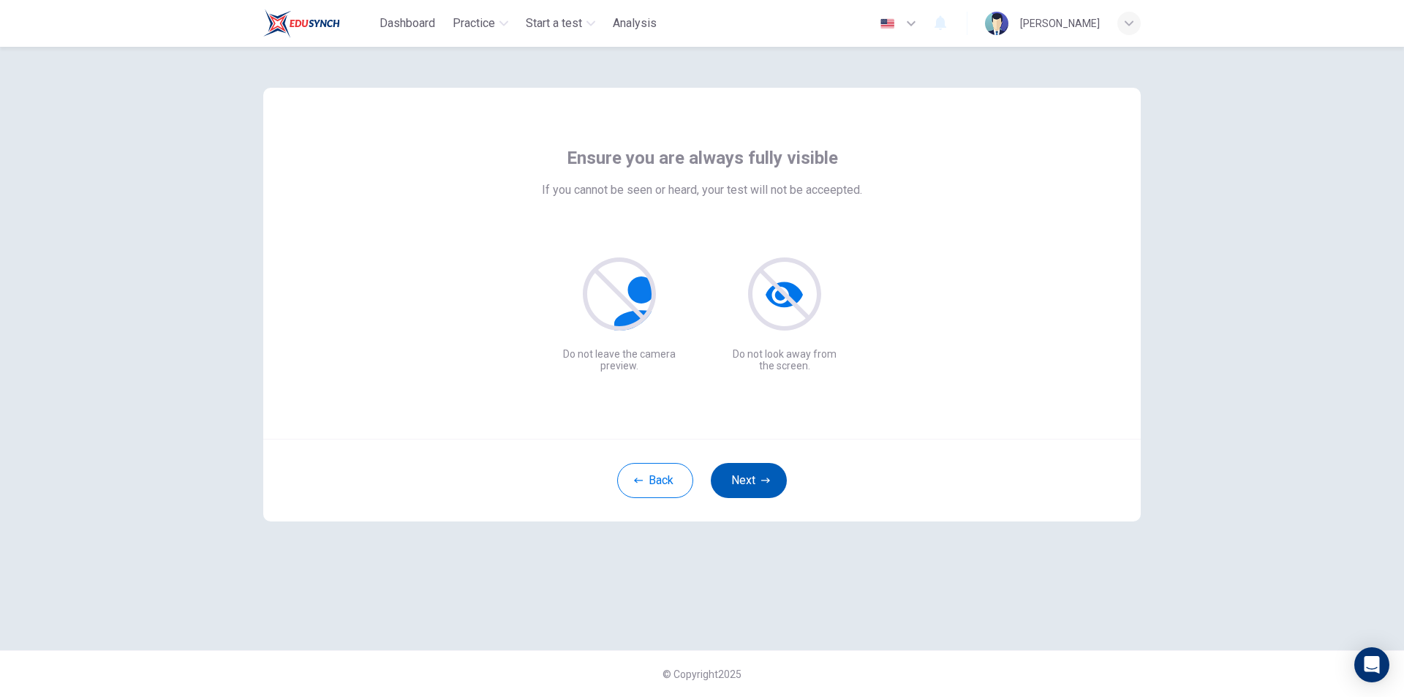
click at [759, 470] on button "Next" at bounding box center [749, 480] width 76 height 35
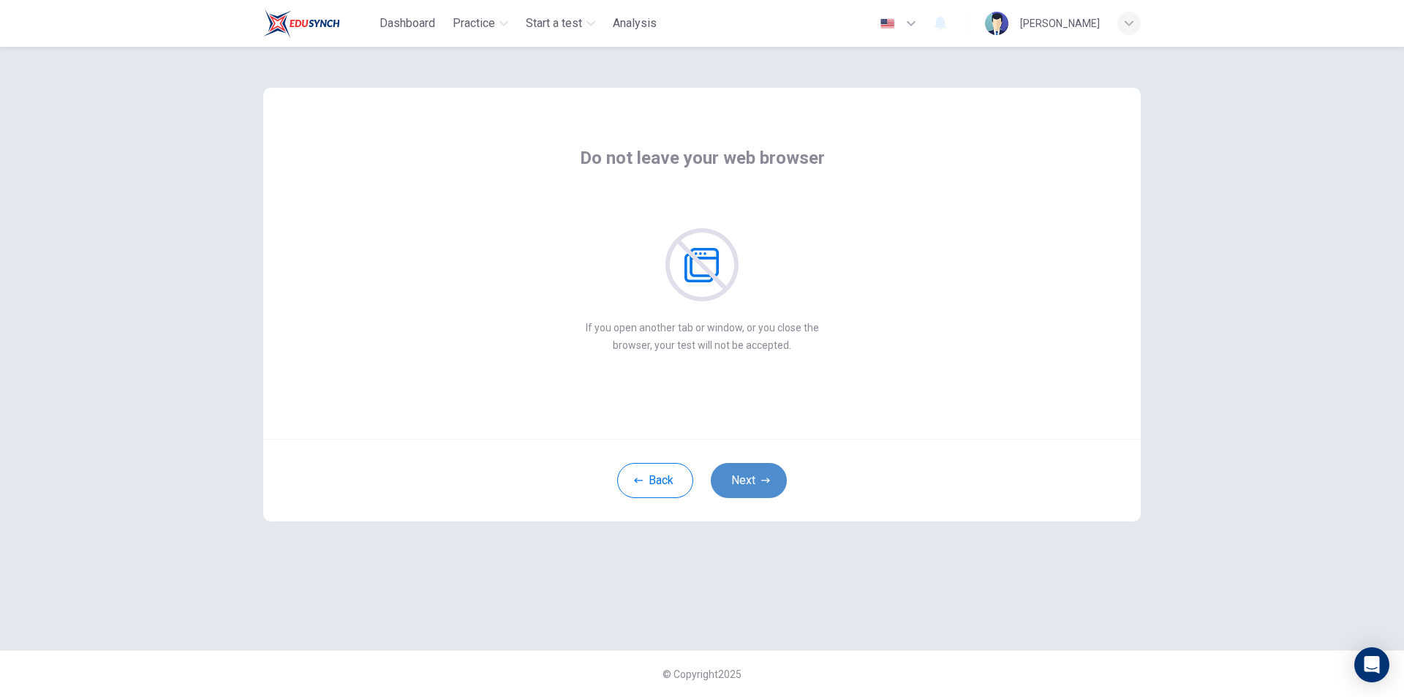
click at [759, 474] on button "Next" at bounding box center [749, 480] width 76 height 35
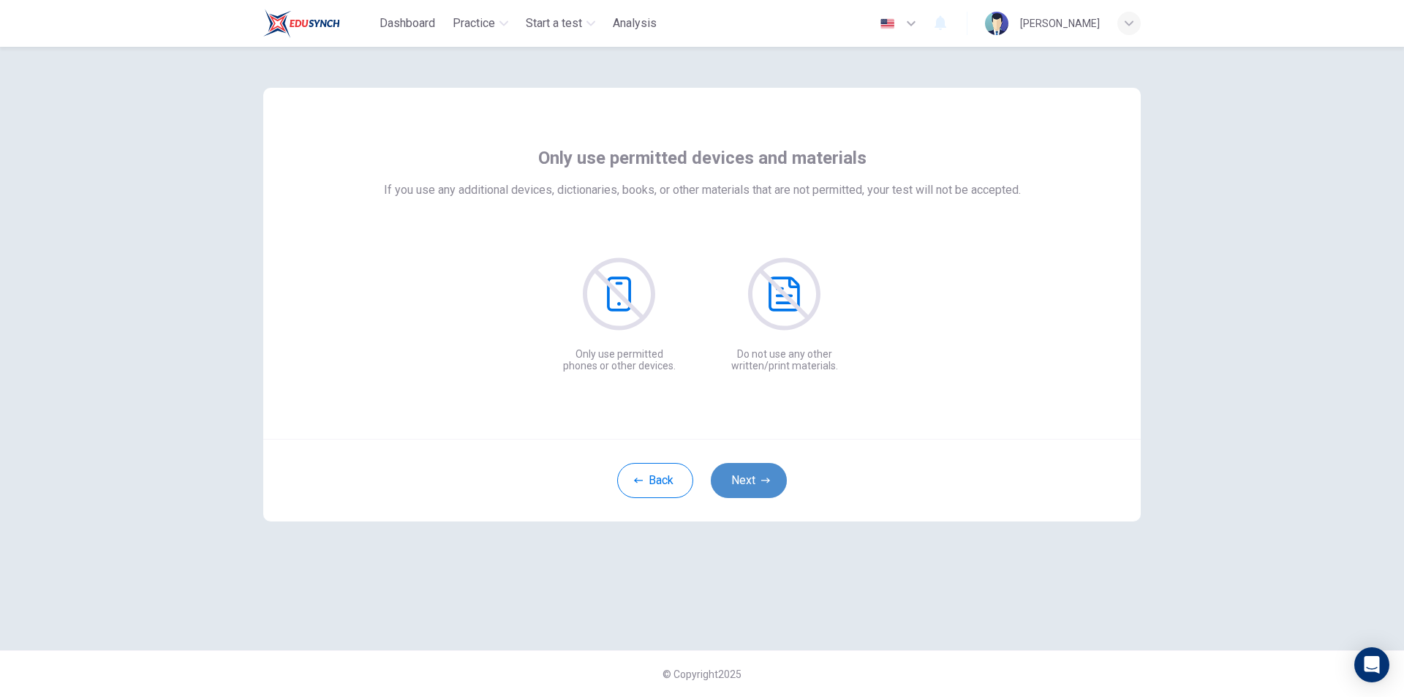
click at [760, 474] on button "Next" at bounding box center [749, 480] width 76 height 35
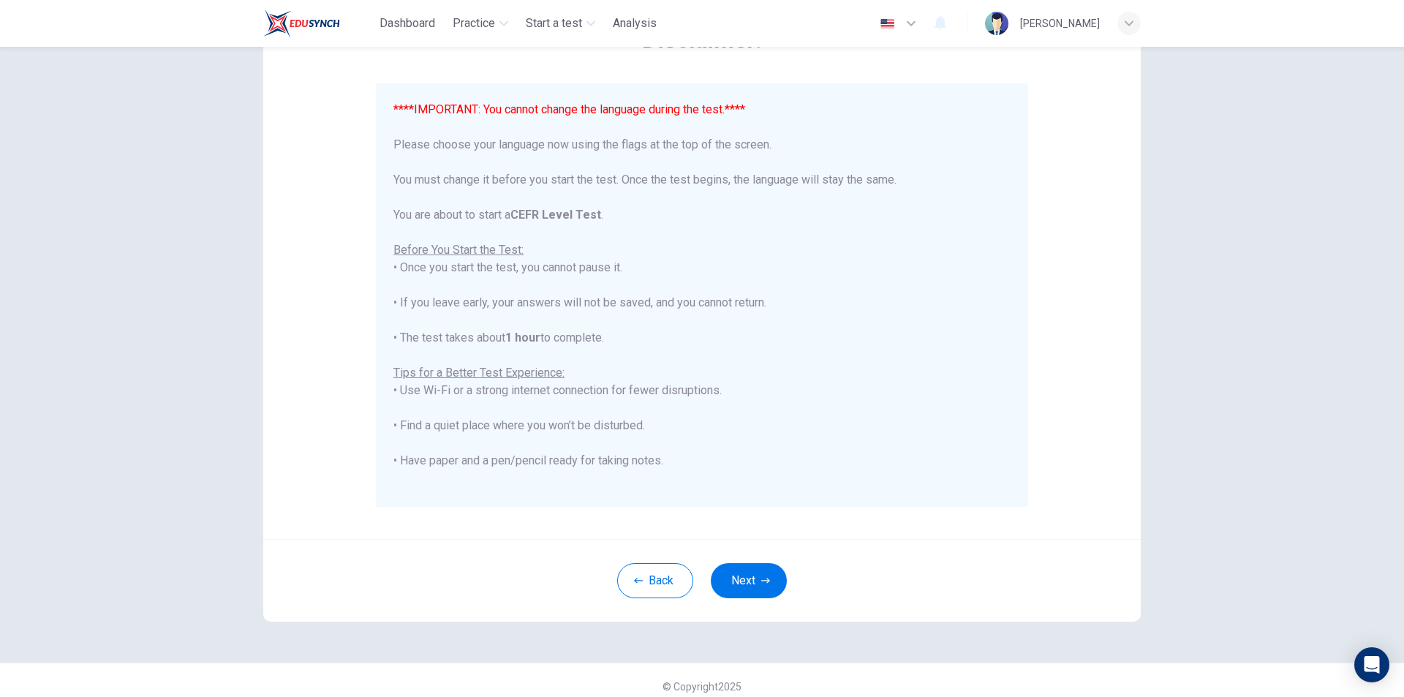
scroll to position [116, 0]
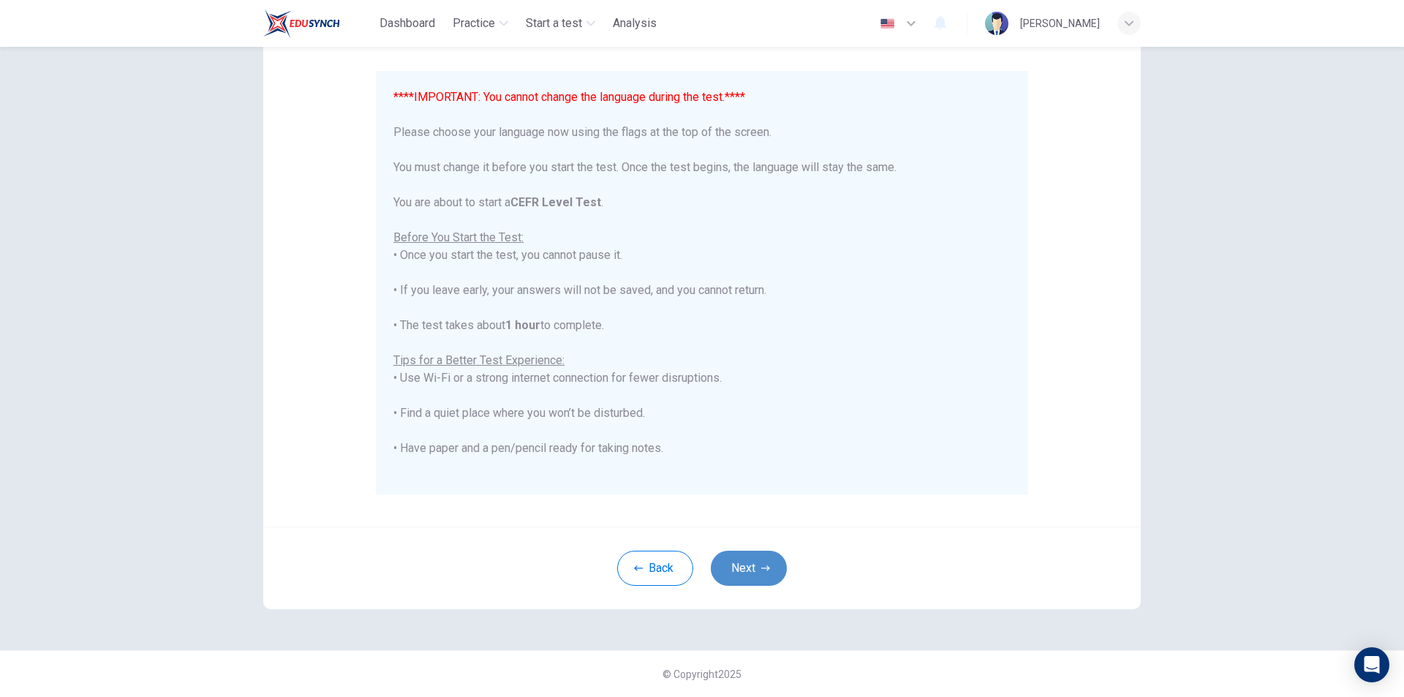
click at [765, 564] on icon "button" at bounding box center [765, 568] width 9 height 9
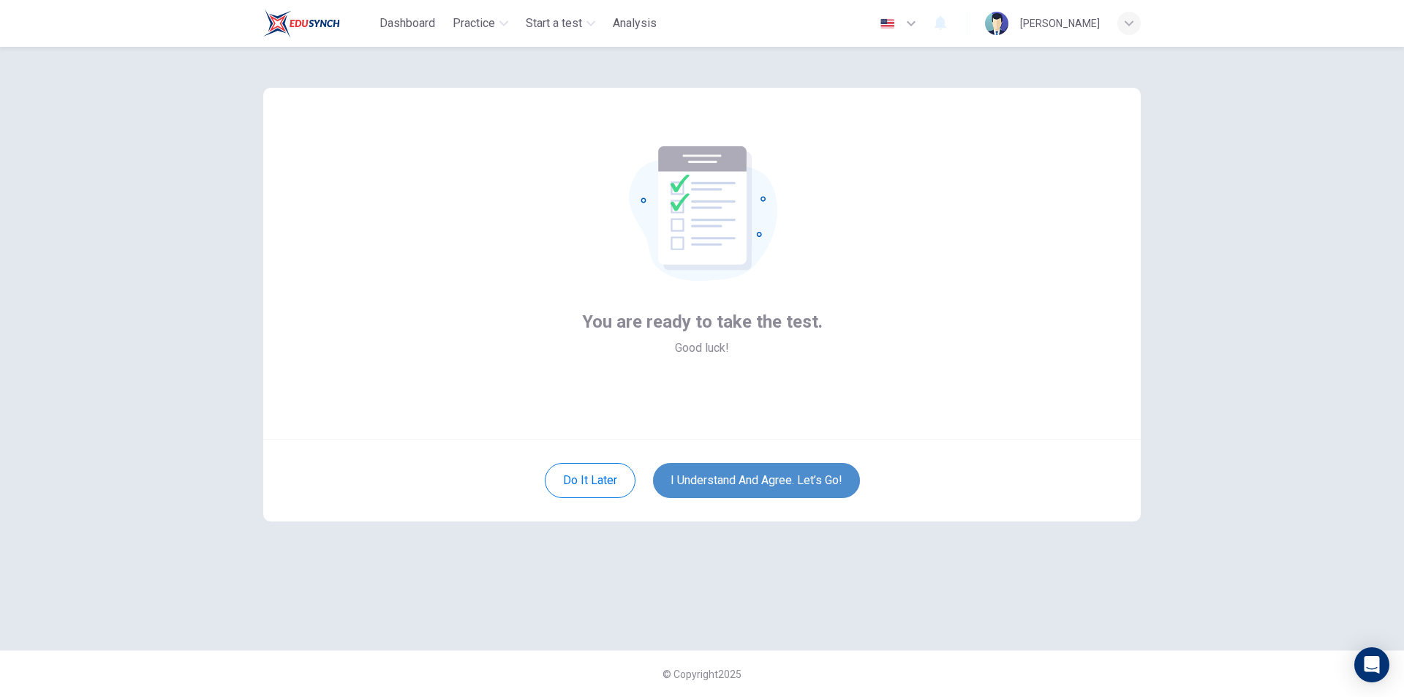
click at [713, 474] on button "I understand and agree. Let’s go!" at bounding box center [756, 480] width 207 height 35
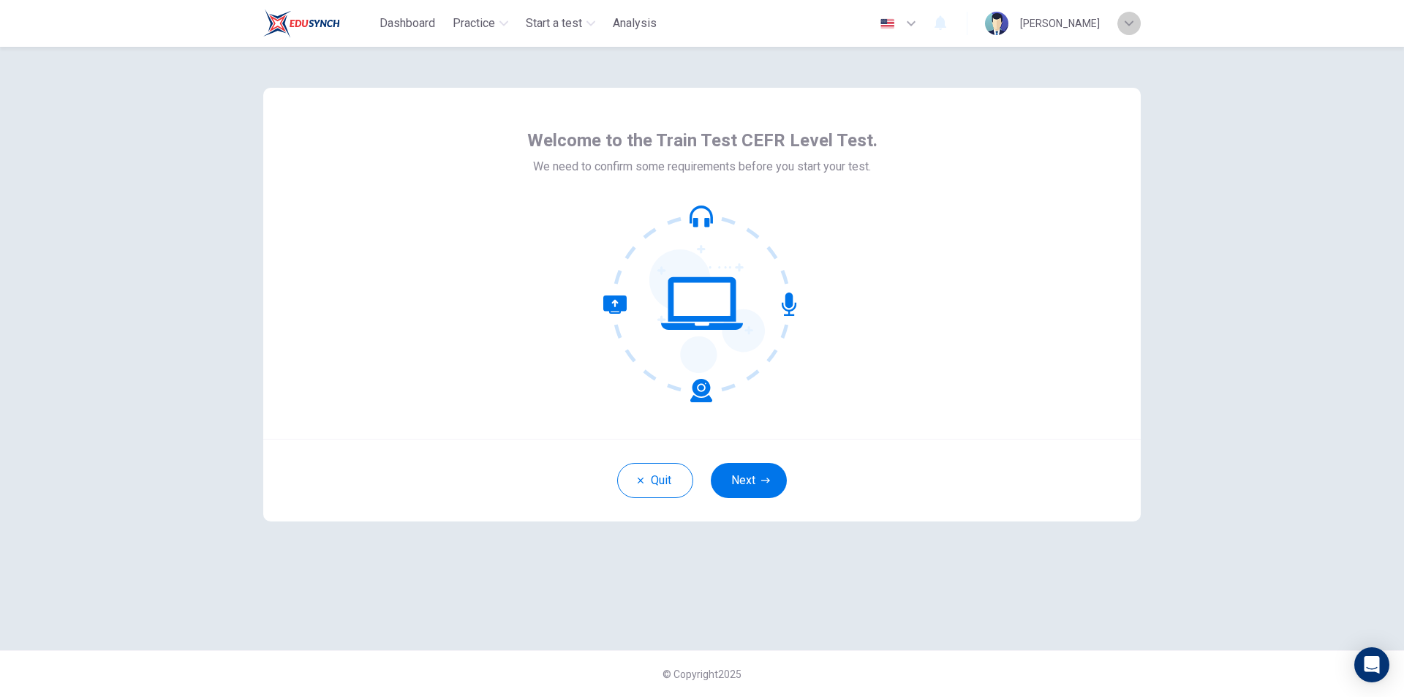
click at [1130, 28] on div "button" at bounding box center [1128, 23] width 23 height 23
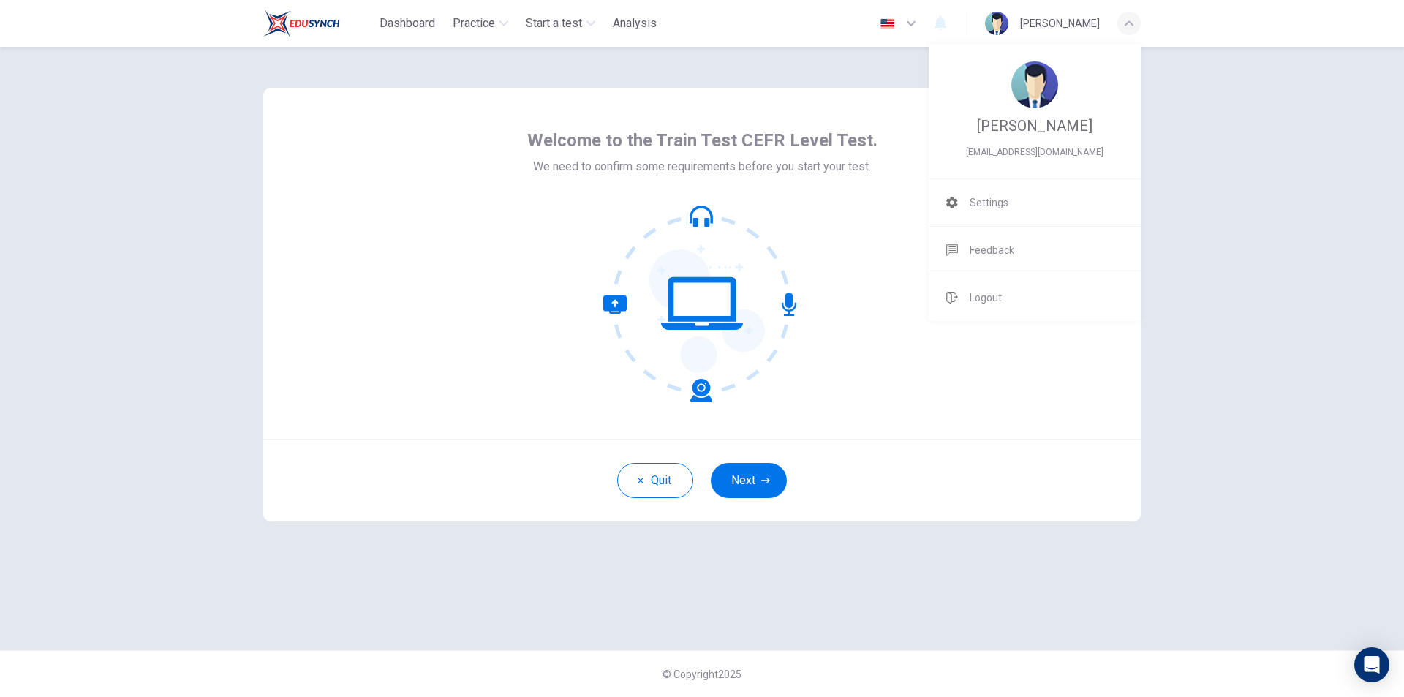
click at [1129, 19] on div at bounding box center [702, 348] width 1404 height 697
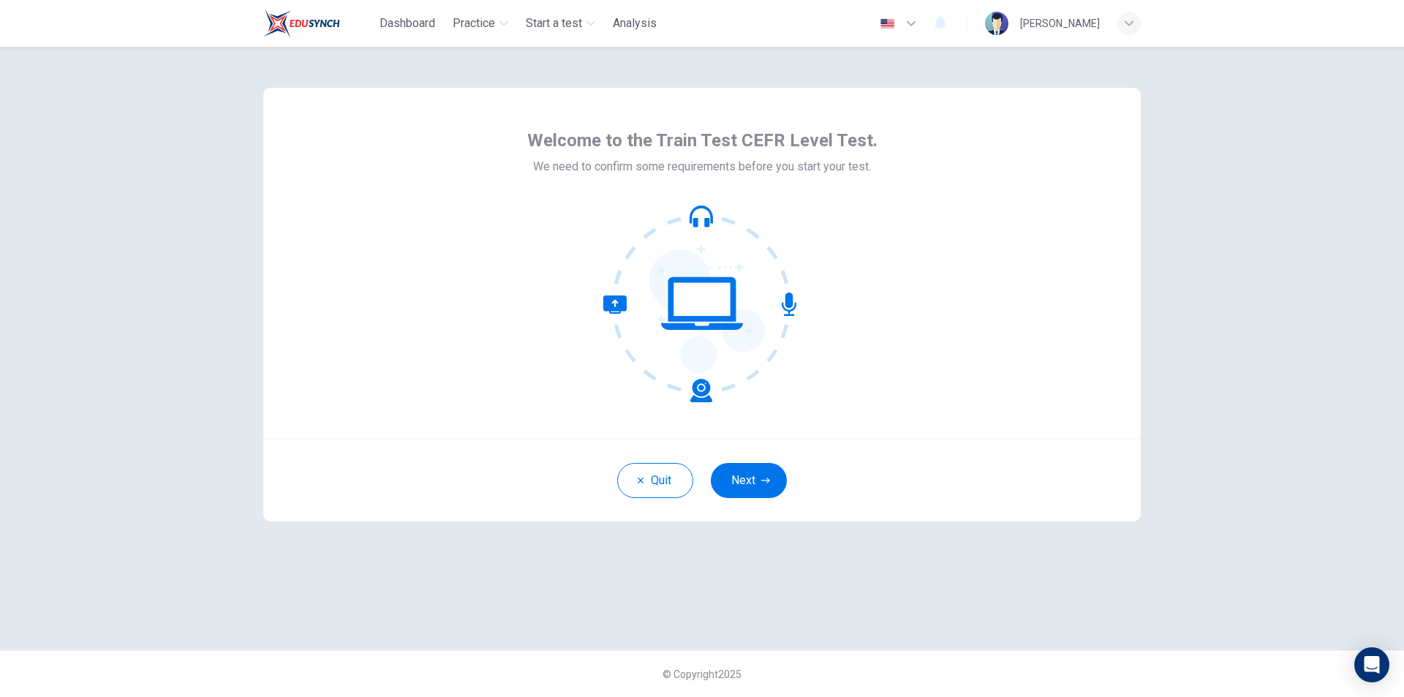
click at [1129, 24] on icon "button" at bounding box center [1128, 23] width 9 height 9
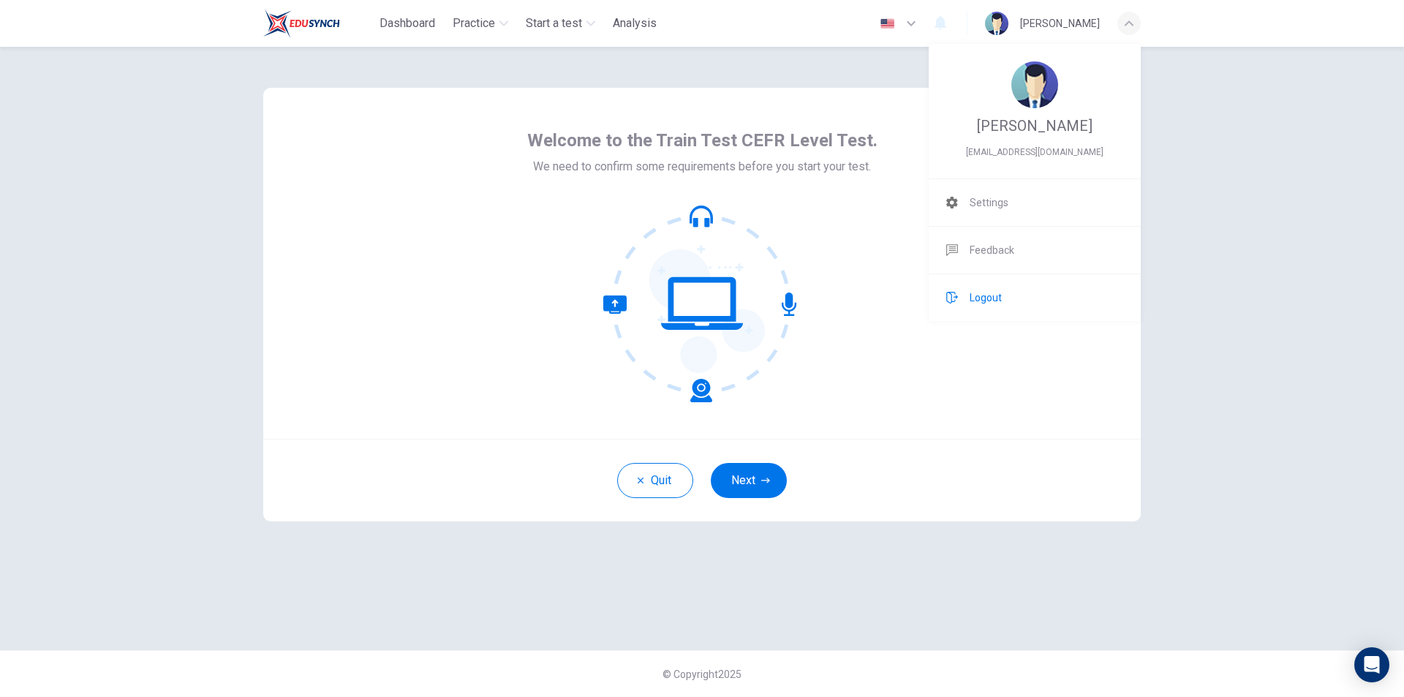
click at [982, 297] on span "Logout" at bounding box center [985, 298] width 32 height 18
